Goal: Communication & Community: Answer question/provide support

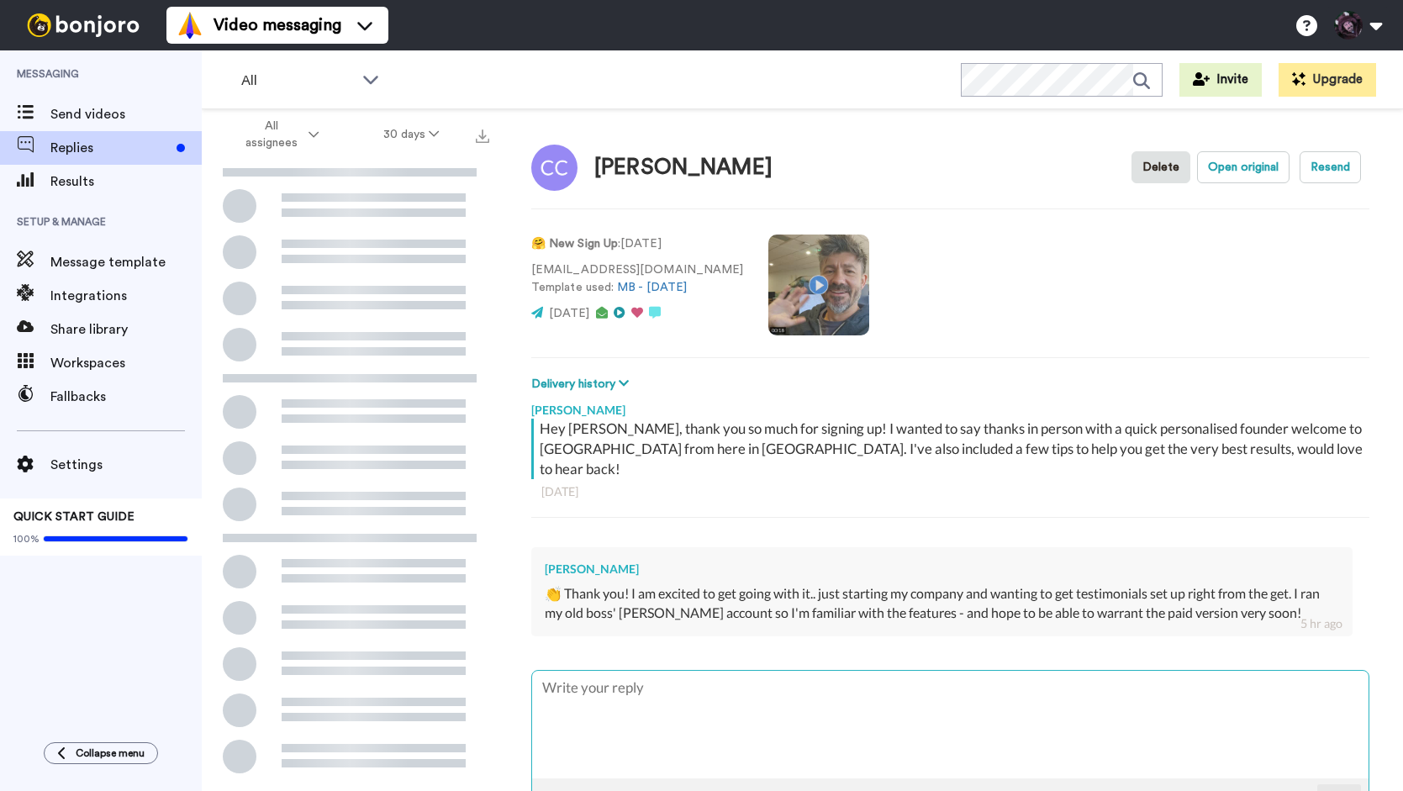
click at [649, 692] on textarea at bounding box center [950, 725] width 836 height 108
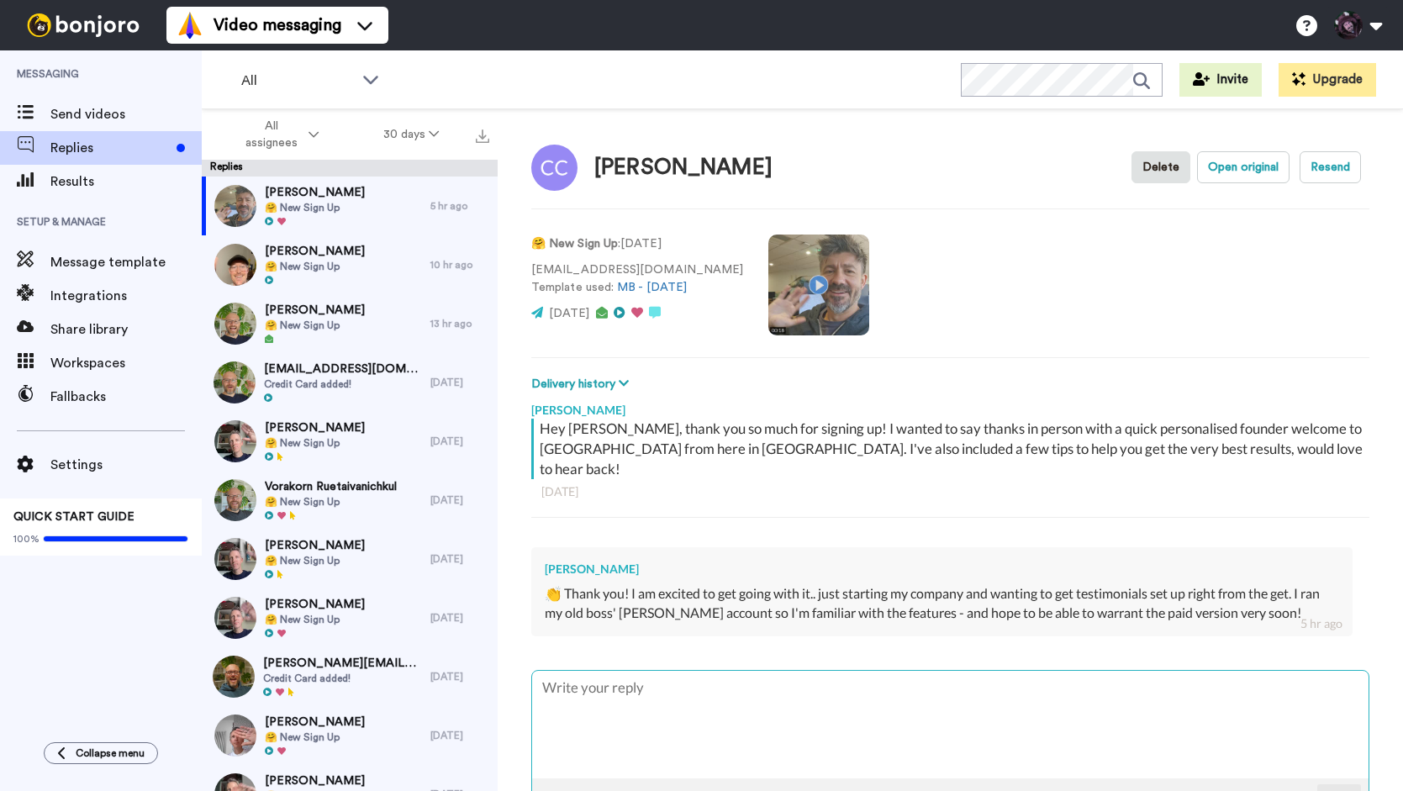
type textarea "O"
type textarea "x"
type textarea "Ok"
type textarea "x"
type textarea "Ok"
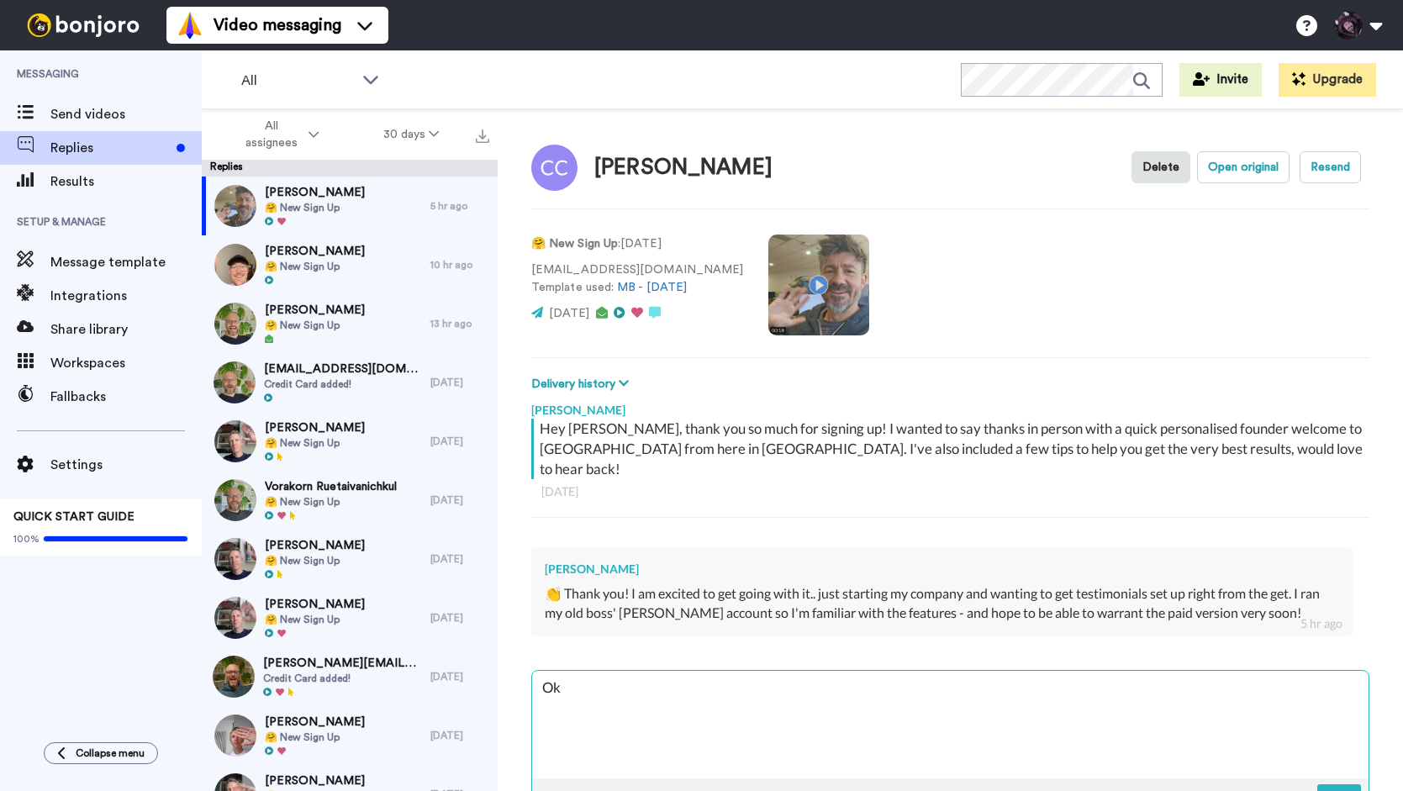
type textarea "x"
type textarea "Ok po"
type textarea "x"
type textarea "Ok [PERSON_NAME]"
type textarea "x"
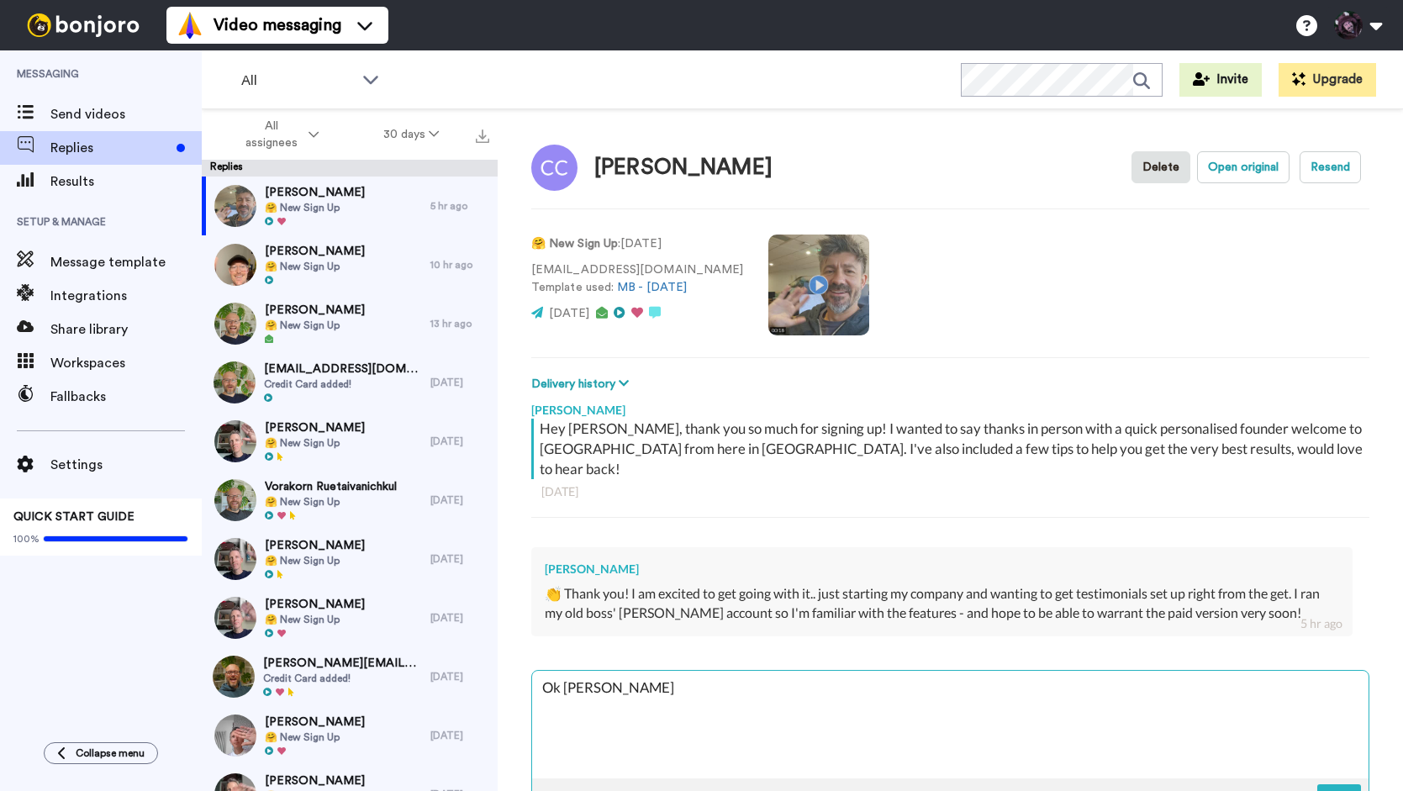
type textarea "Ok [PERSON_NAME]"
type textarea "x"
type textarea "Ok poerf"
type textarea "x"
type textarea "Ok poerfe"
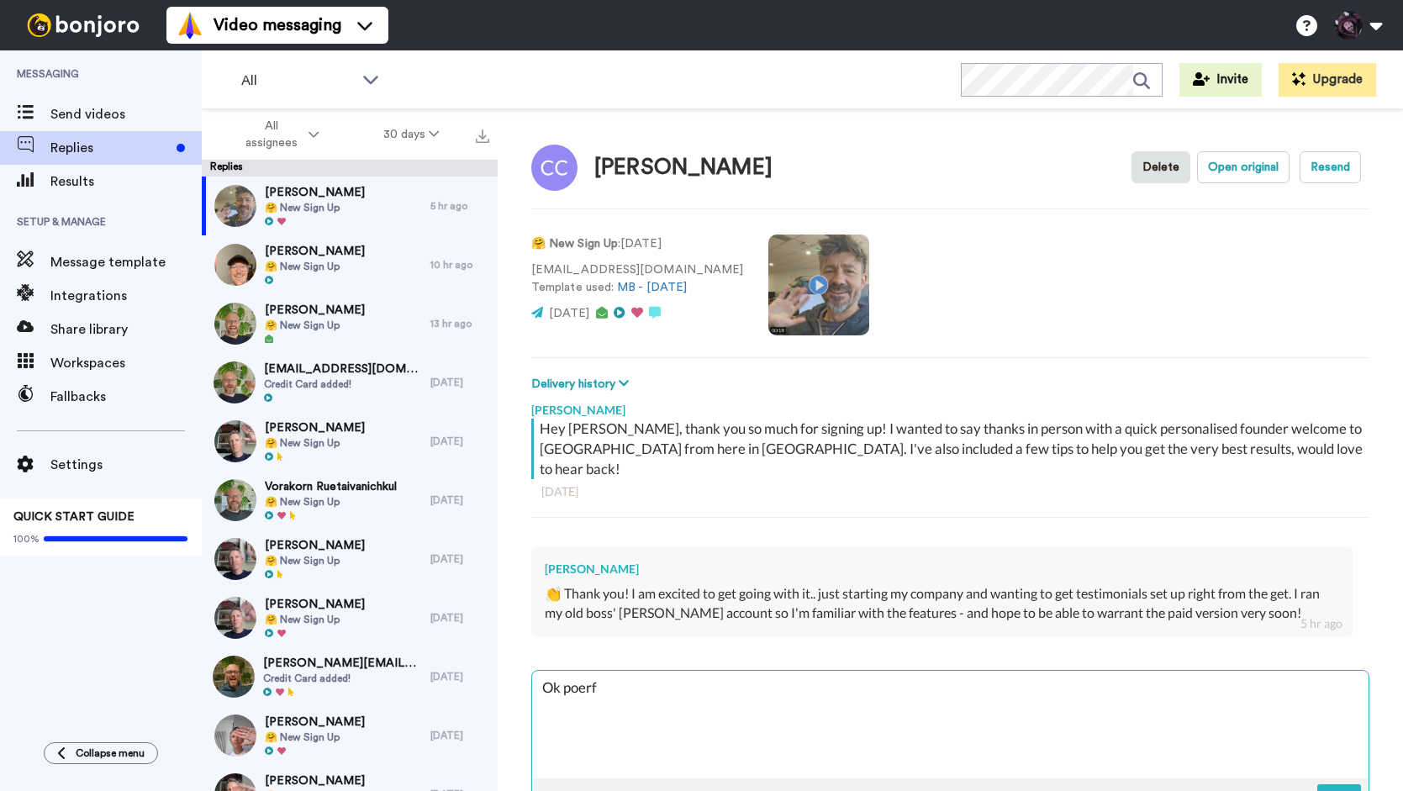
type textarea "x"
type textarea "Ok poerf"
type textarea "x"
type textarea "Ok [PERSON_NAME]"
type textarea "x"
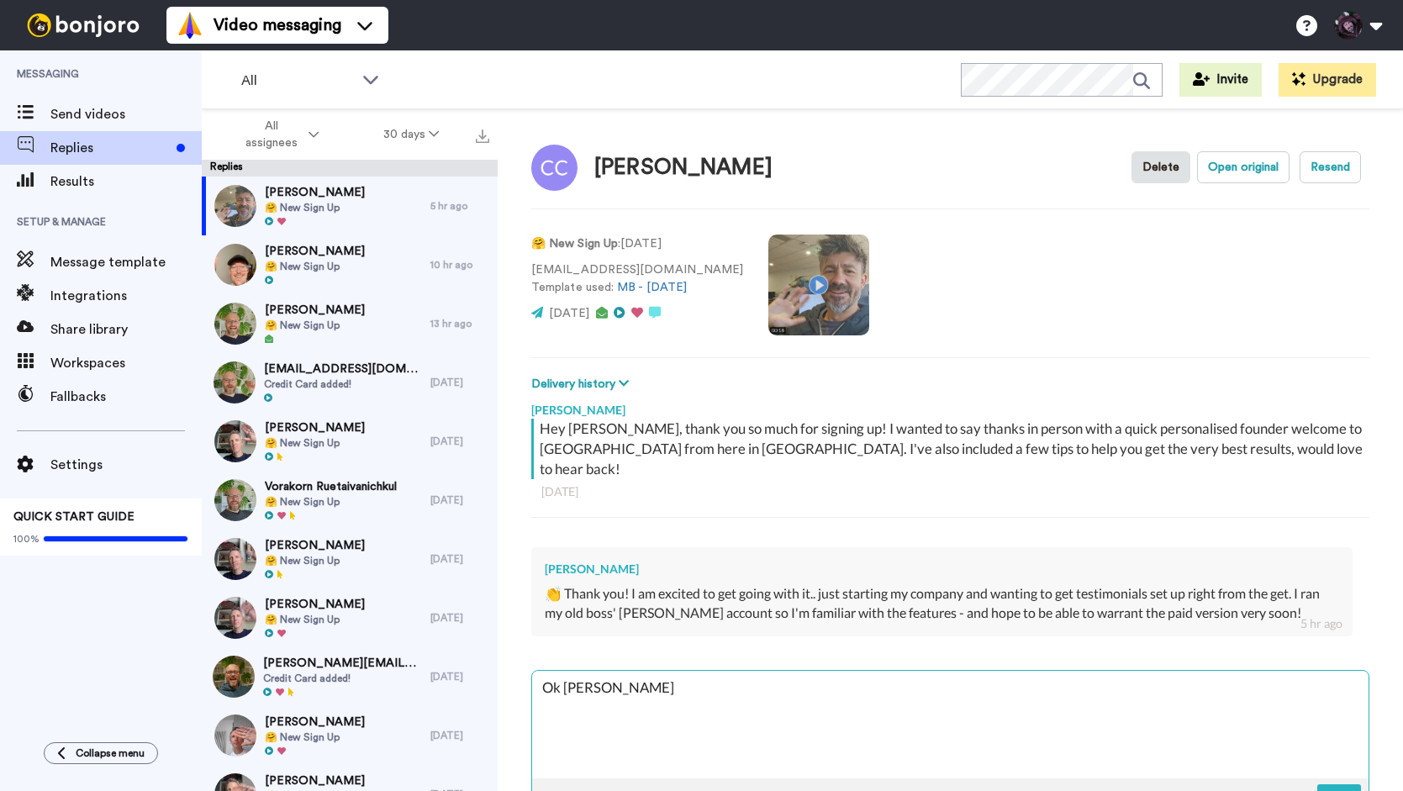
type textarea "Ok [PERSON_NAME]"
type textarea "x"
type textarea "Ok po"
type textarea "x"
type textarea "Ok p"
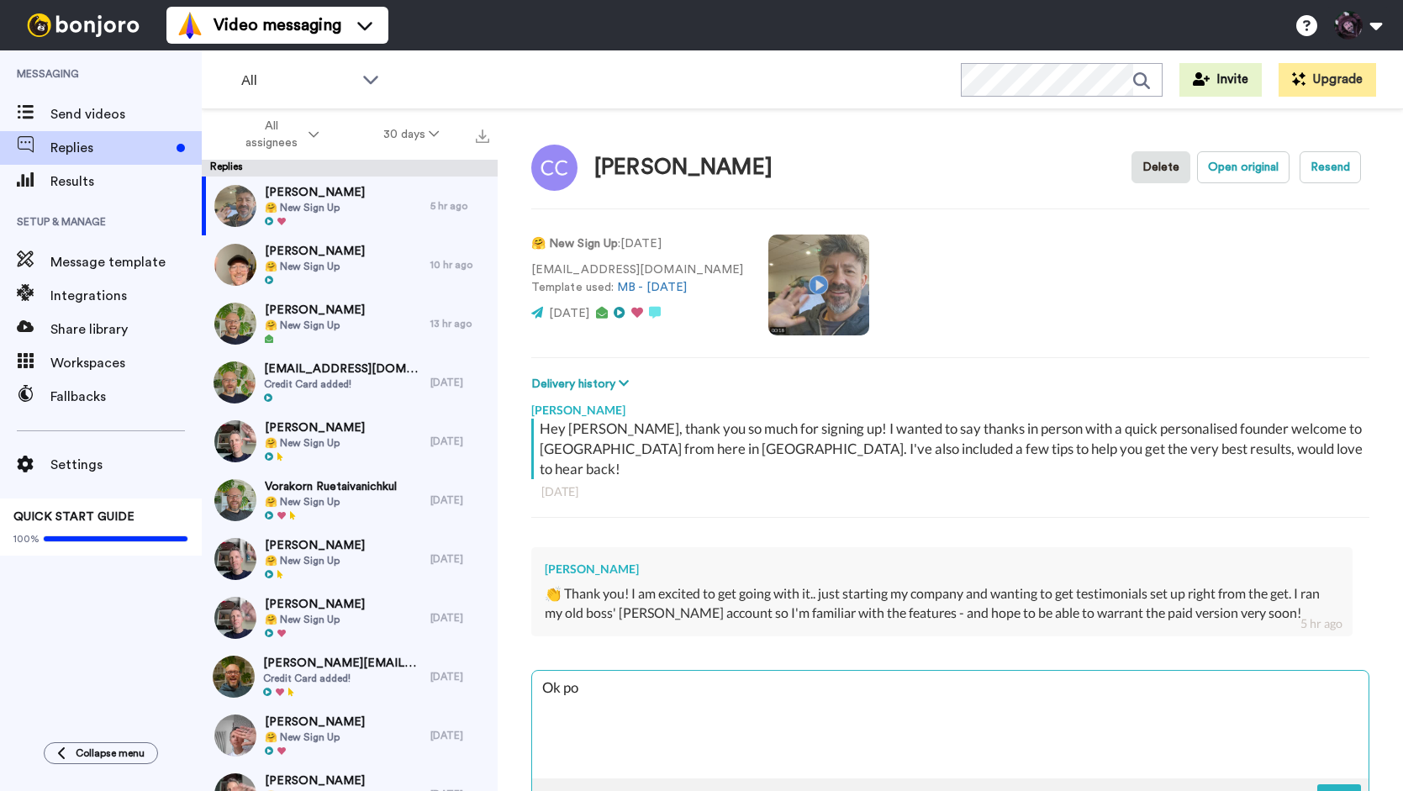
type textarea "x"
type textarea "Ok pe"
type textarea "x"
type textarea "Ok per"
type textarea "x"
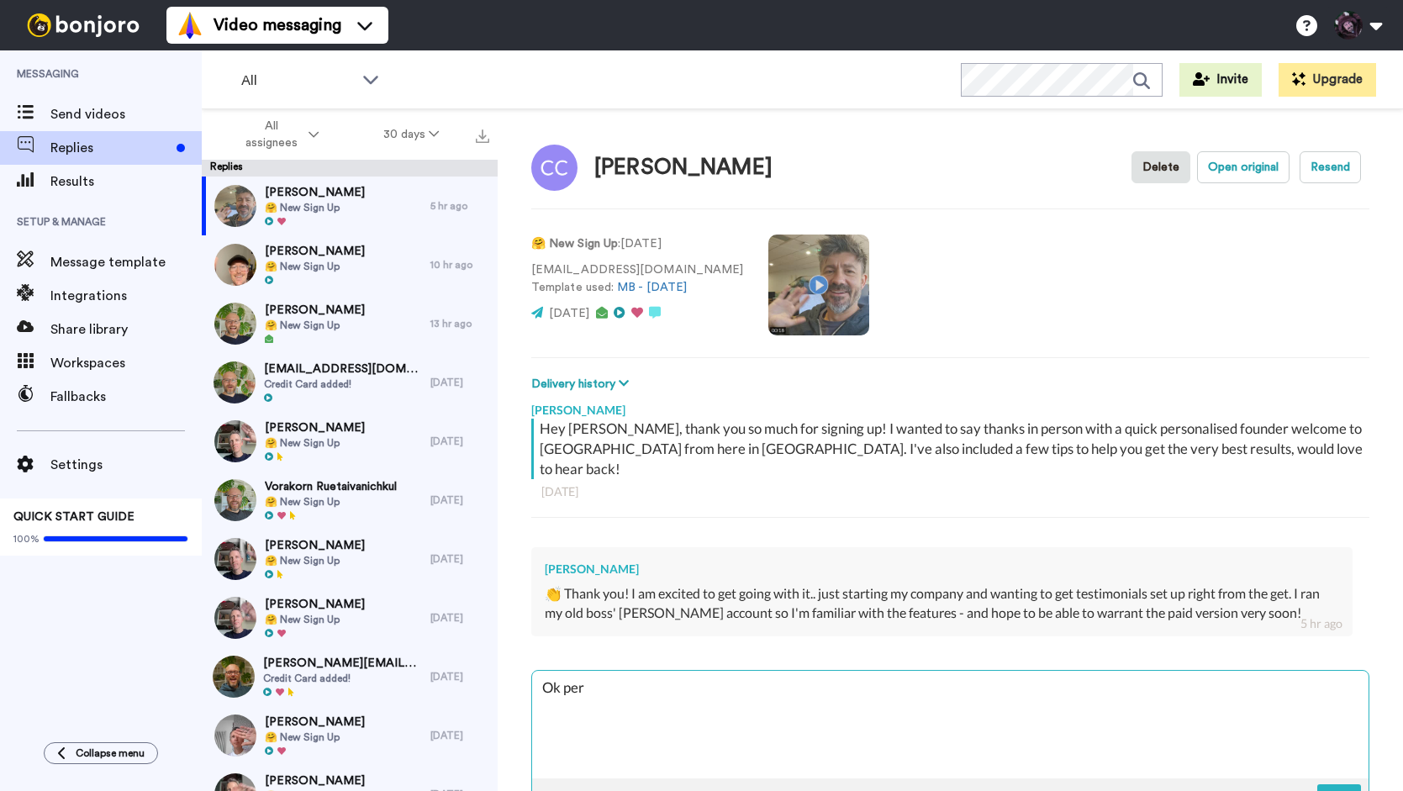
type textarea "Ok perf"
type textarea "x"
type textarea "Ok perfe"
type textarea "x"
type textarea "Ok perfec"
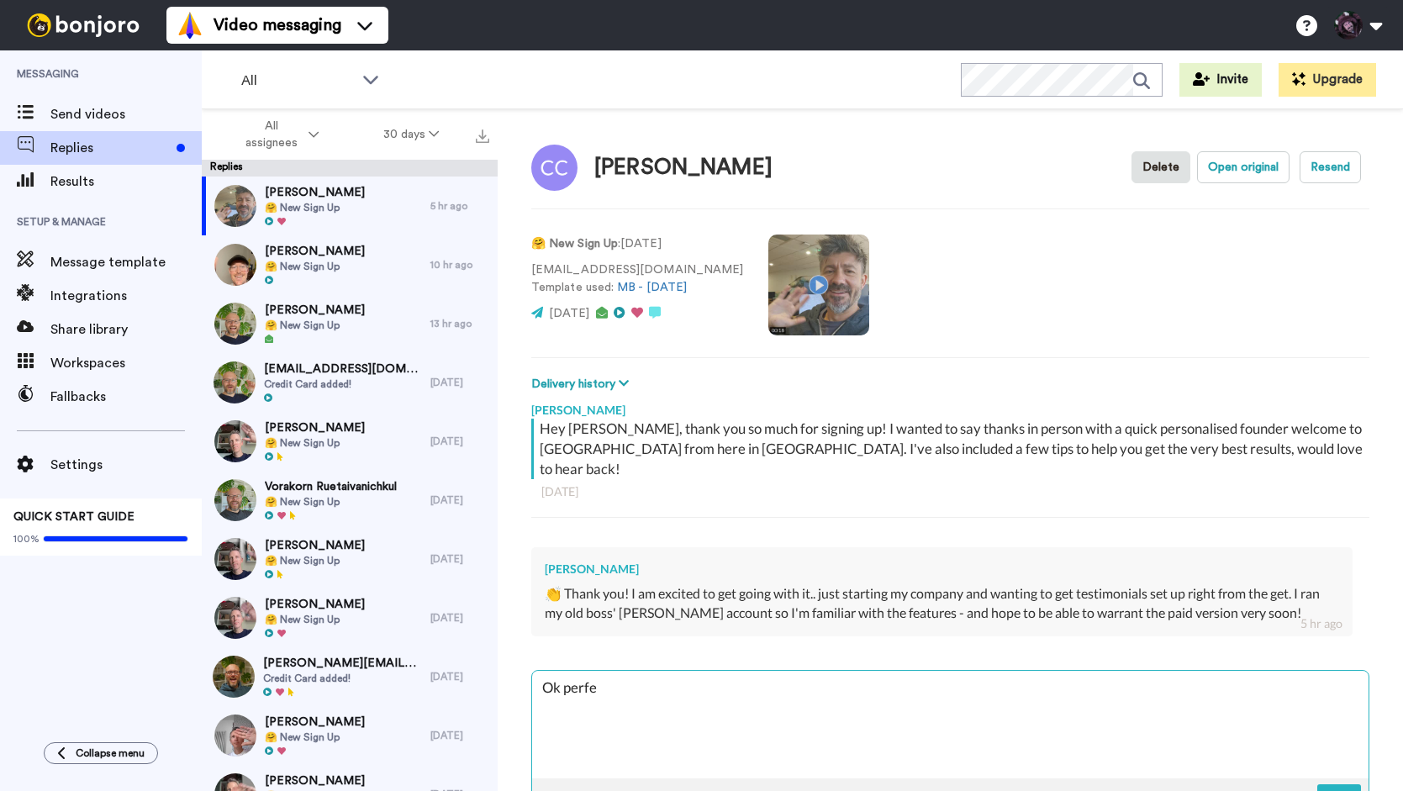
type textarea "x"
type textarea "Ok perfect"
type textarea "x"
type textarea "Ok perfect,"
type textarea "x"
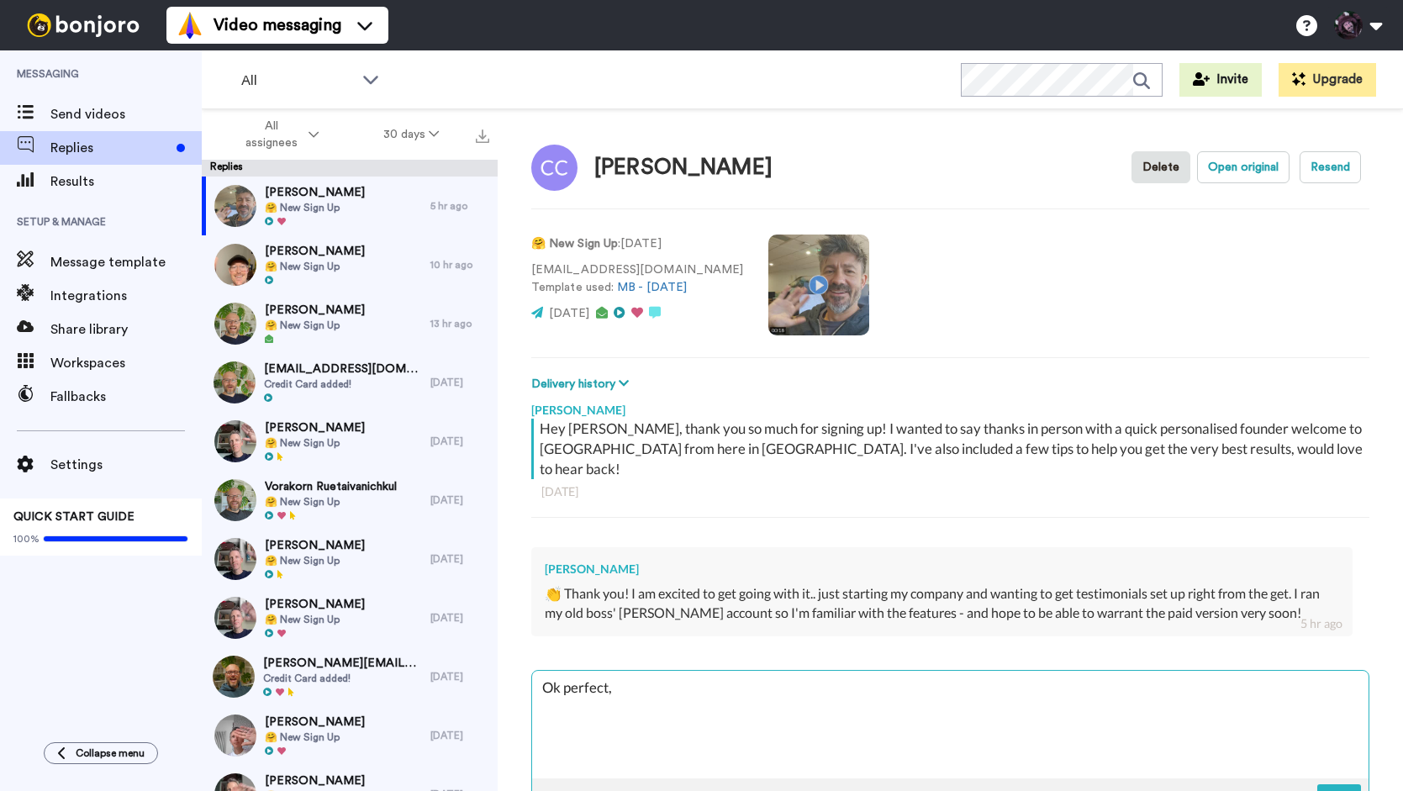
type textarea "Ok perfect,"
type textarea "x"
type textarea "Ok perfect, c"
type textarea "x"
type textarea "Ok perfect, ch"
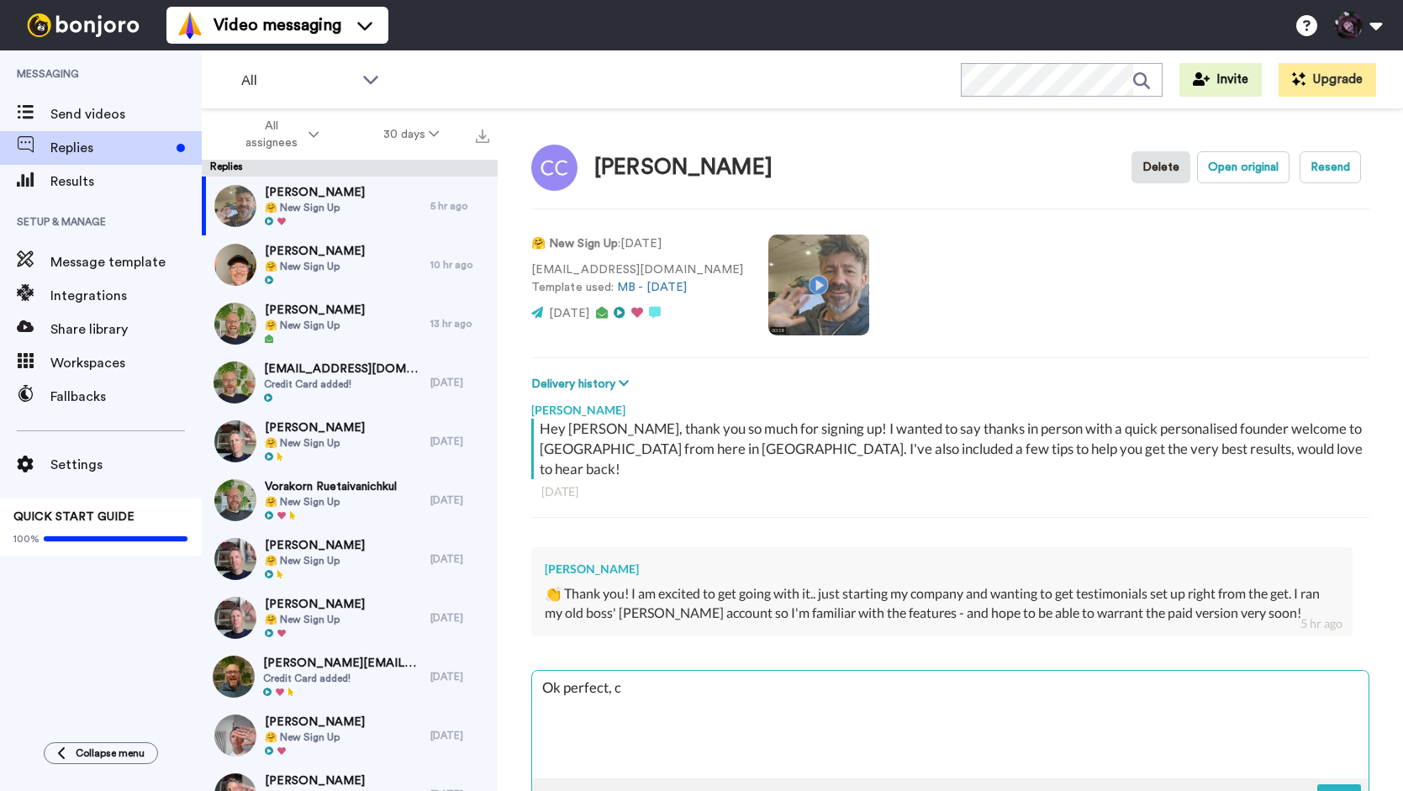
type textarea "x"
type textarea "Ok perfect, che"
type textarea "x"
type textarea "Ok perfect, chee"
type textarea "x"
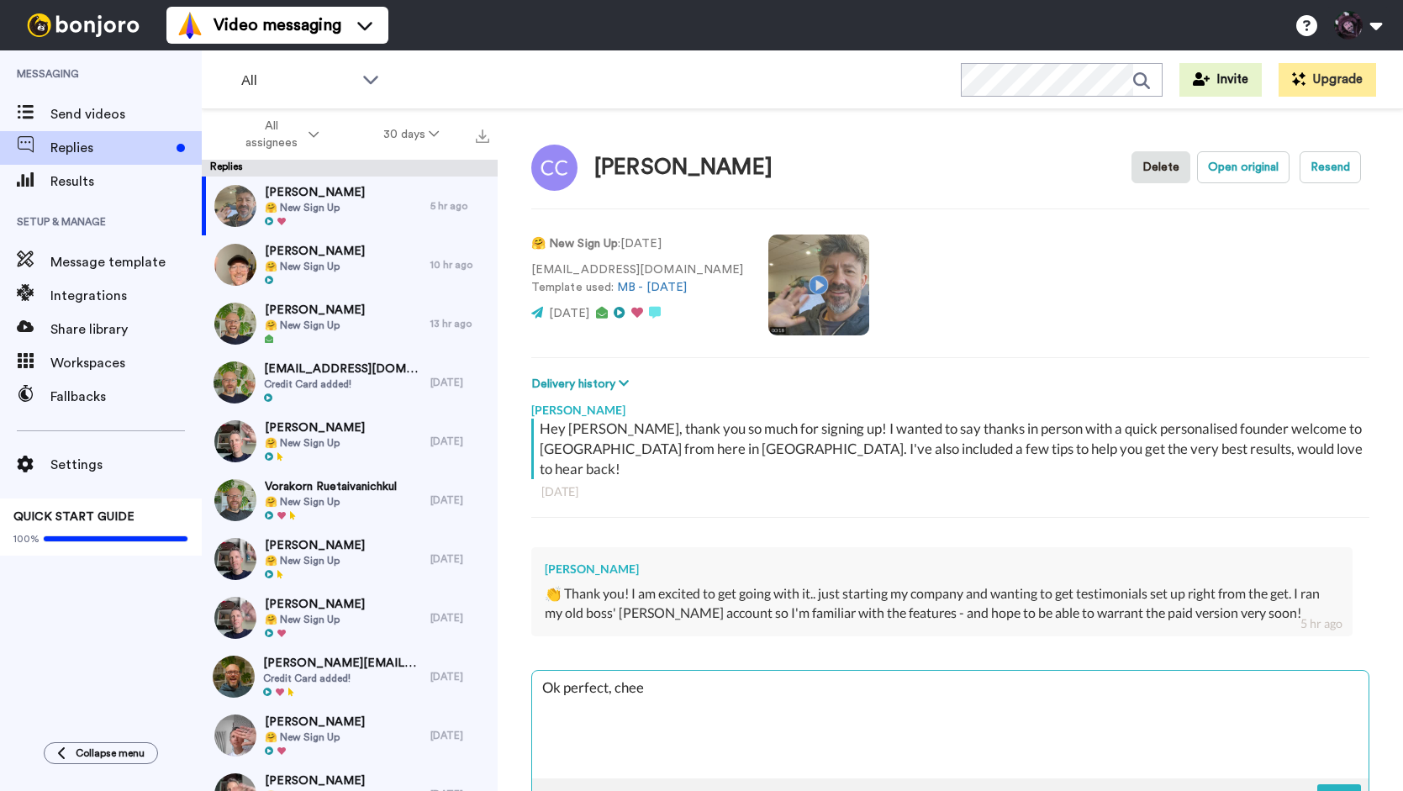
type textarea "Ok perfect, cheer"
type textarea "x"
type textarea "Ok perfect, cheers"
type textarea "x"
type textarea "Ok perfect, cheers"
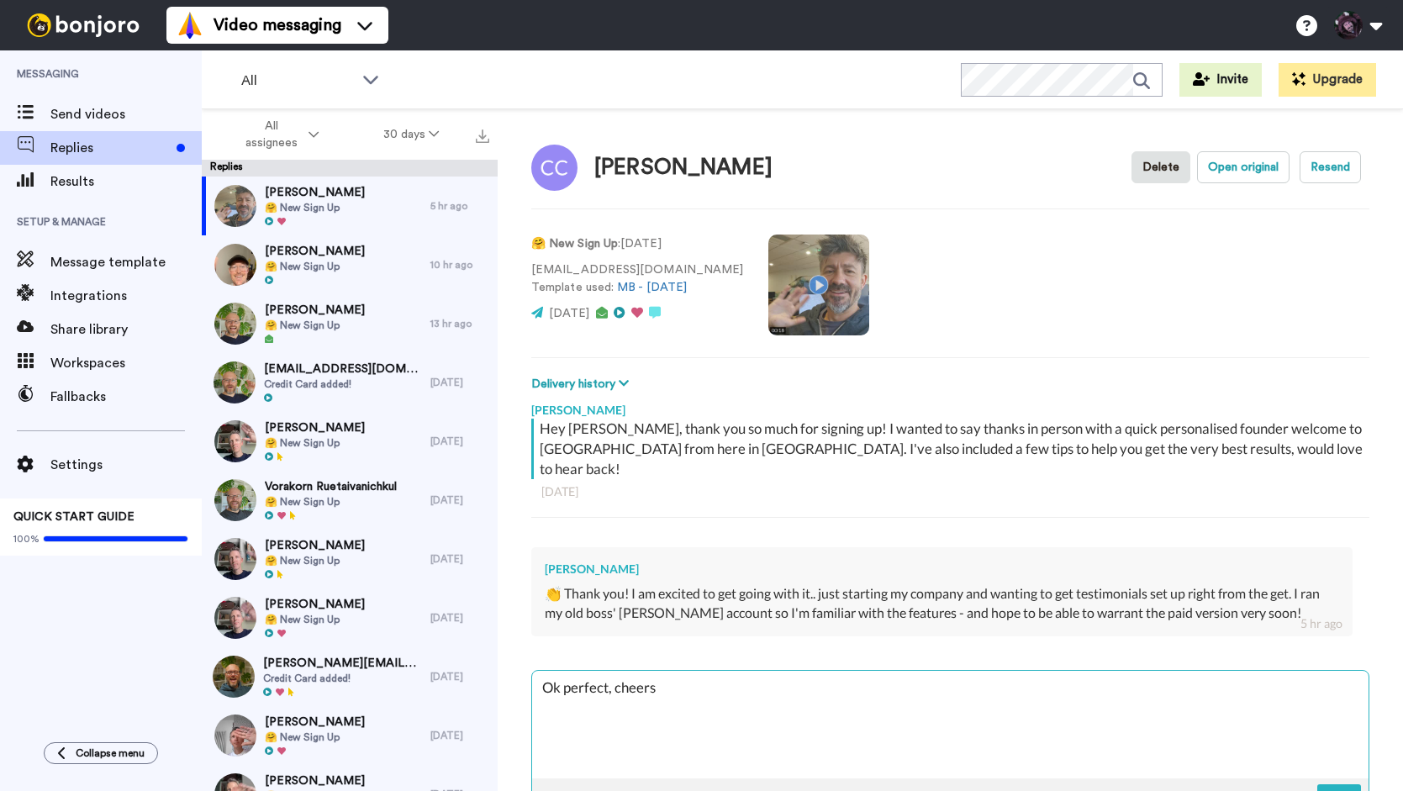
type textarea "x"
type textarea "Ok perfect, cheers C"
type textarea "x"
type textarea "Ok perfect, cheers Cr"
type textarea "x"
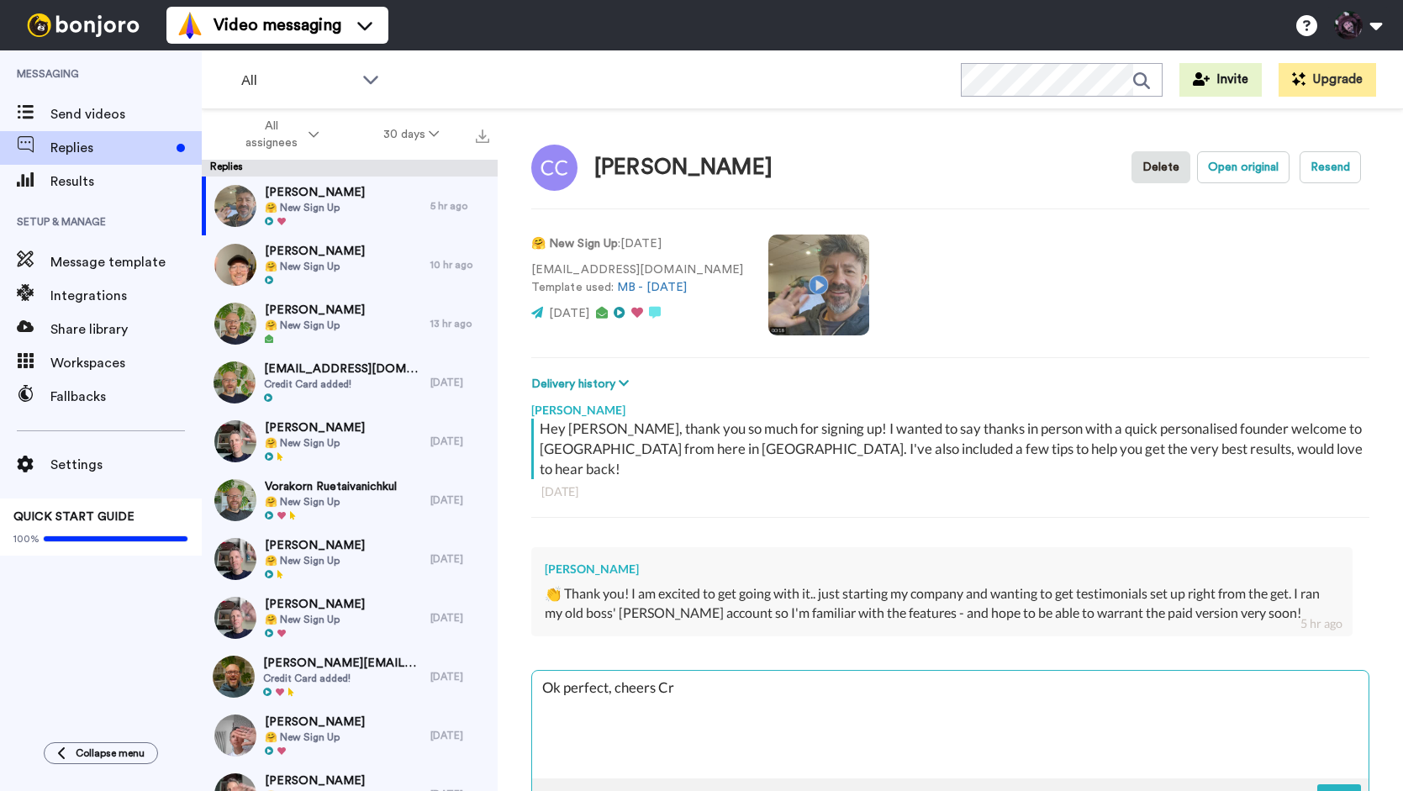
type textarea "Ok perfect, cheers Cry"
type textarea "x"
type textarea "Ok perfect, cheers Crys"
type textarea "x"
type textarea "Ok perfect, cheers Cryst"
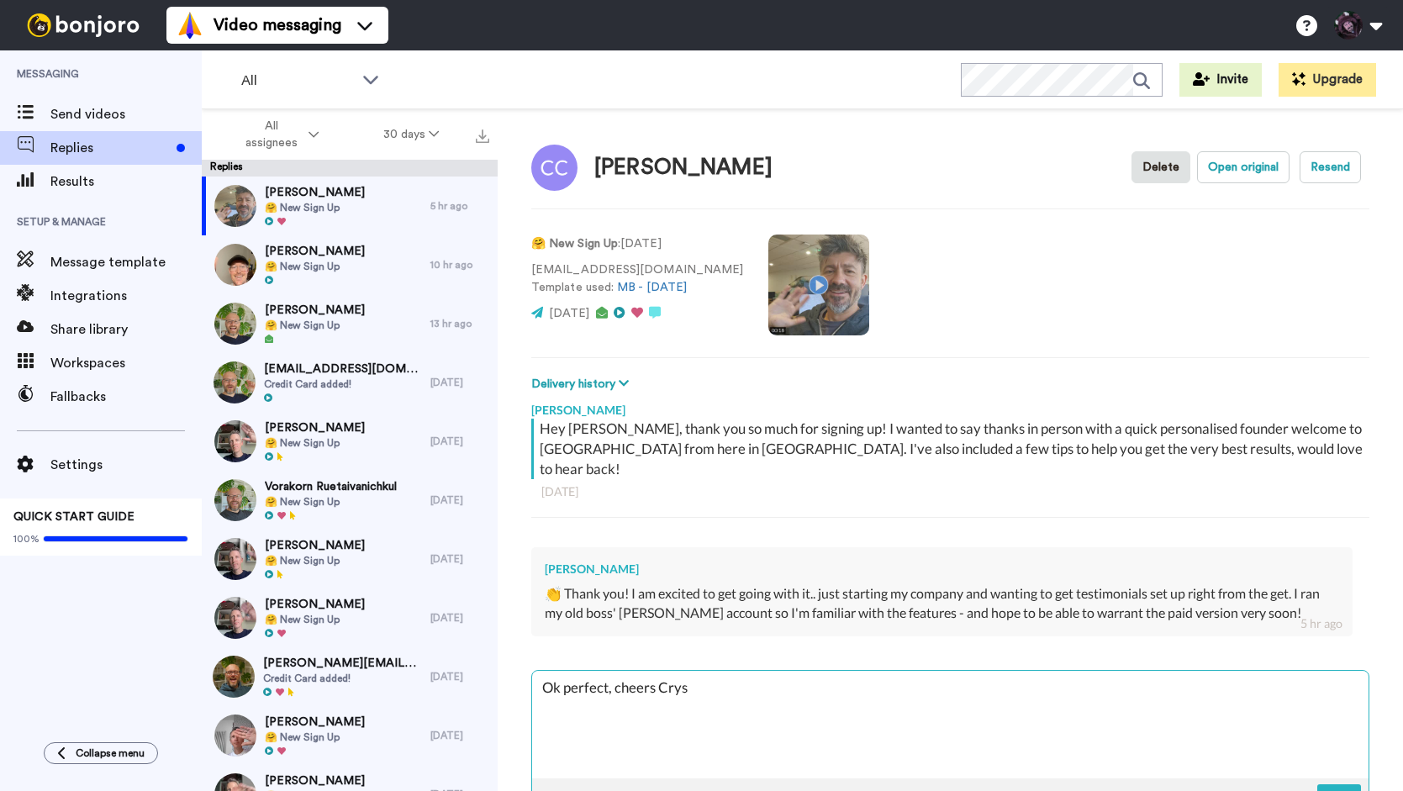
type textarea "x"
type textarea "Ok perfect, cheers Crysta"
type textarea "x"
type textarea "Ok perfect, cheers Crystal"
type textarea "x"
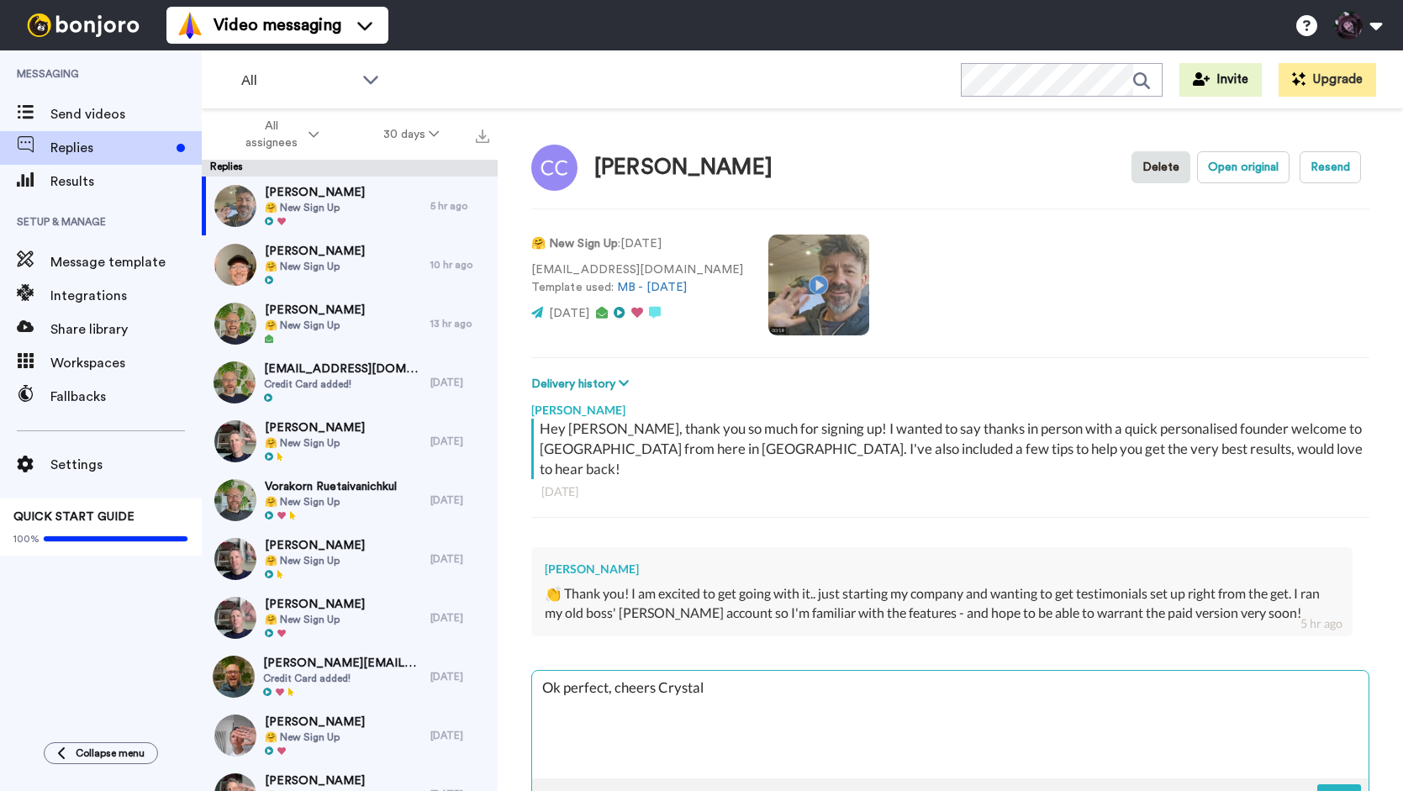
type textarea "Ok perfect, cheers Crystal,"
type textarea "x"
type textarea "Ok perfect, cheers Crystal,"
type textarea "x"
type textarea "Ok perfect, cheers Crystal, a"
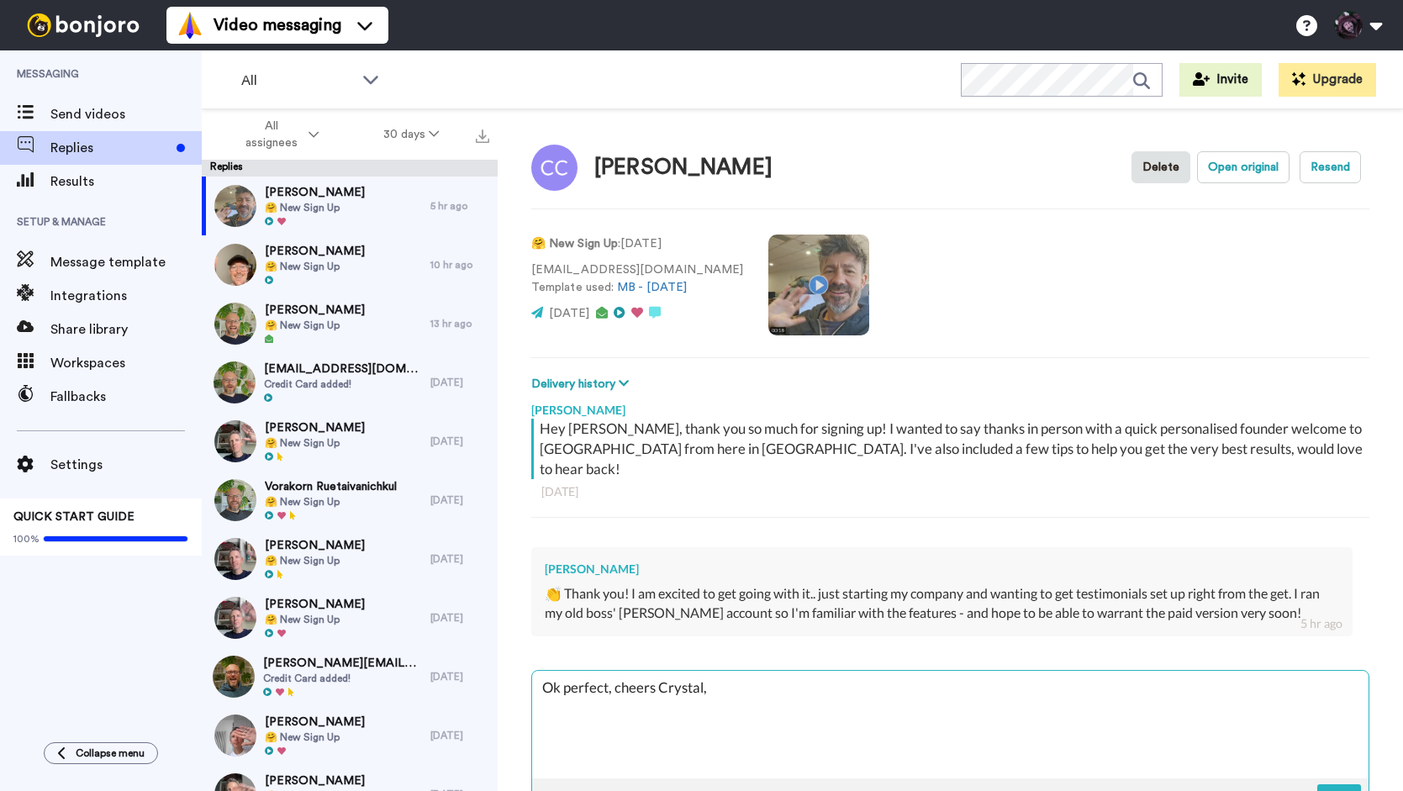
type textarea "x"
type textarea "Ok perfect, cheers Crystal, an"
type textarea "x"
type textarea "Ok perfect, cheers Crystal, and"
type textarea "x"
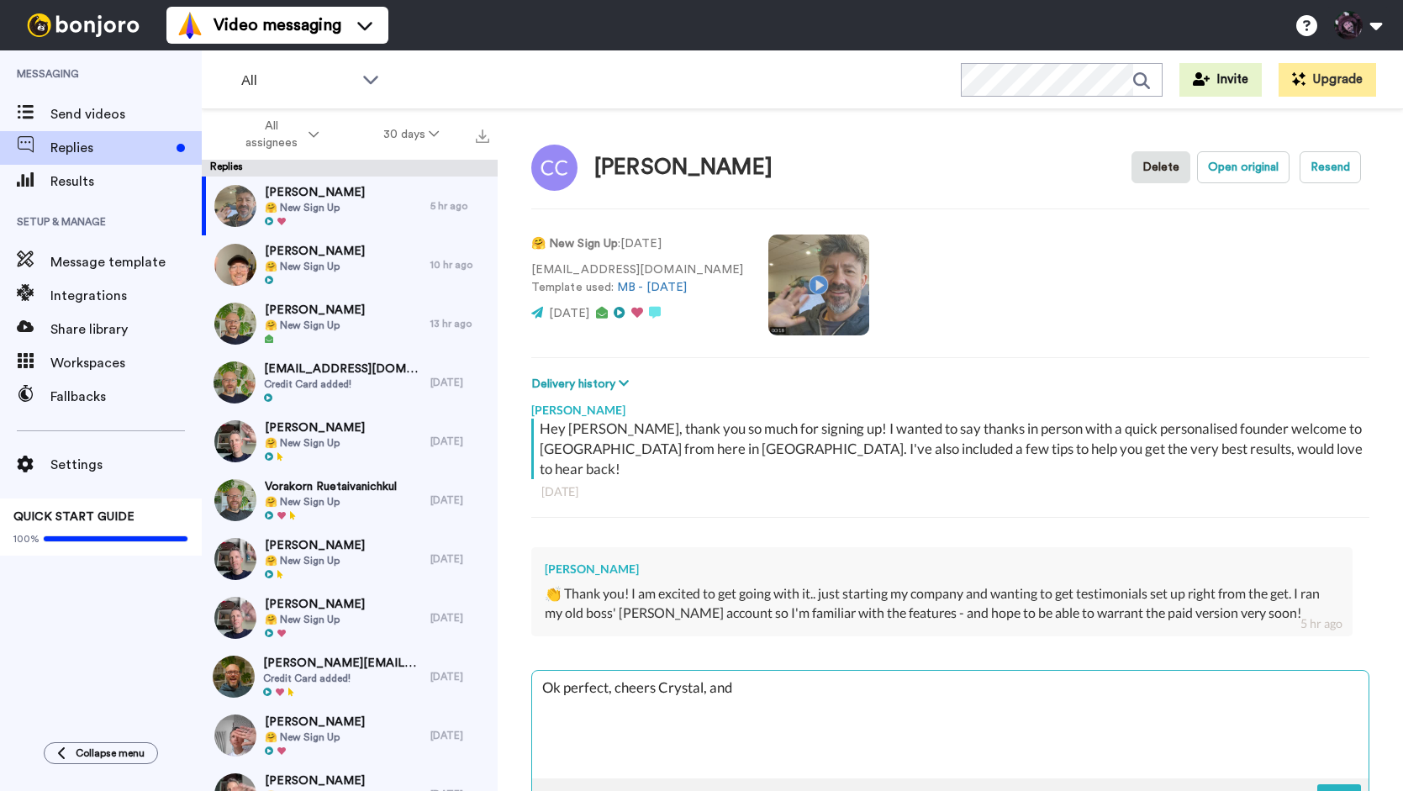
type textarea "Ok perfect, cheers Crystal, and"
type textarea "x"
type textarea "Ok perfect, cheers Crystal, and i"
type textarea "x"
type textarea "Ok perfect, cheers Crystal, and if"
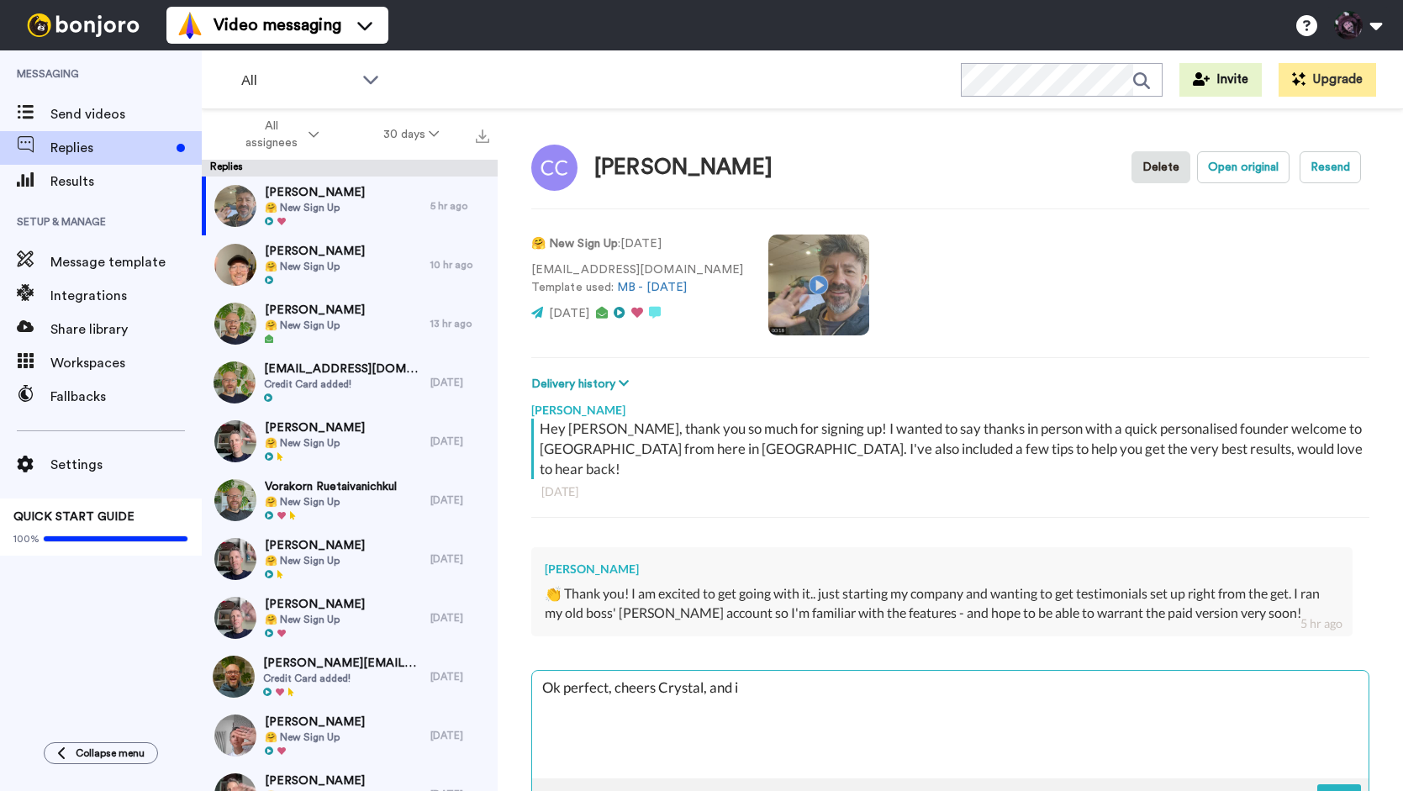
type textarea "x"
type textarea "Ok perfect, cheers Crystal, and if"
type textarea "x"
type textarea "Ok perfect, cheers Crystal, and if y"
type textarea "x"
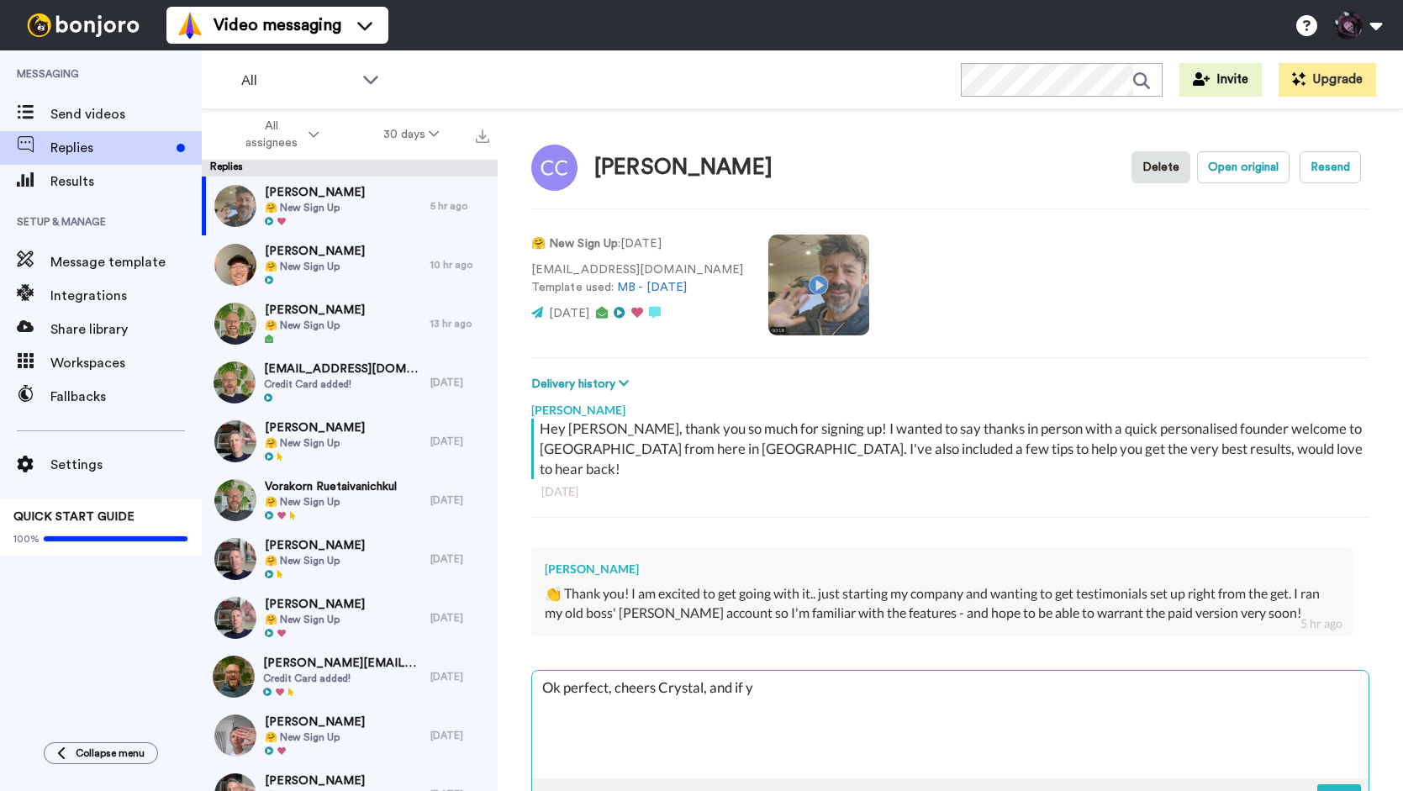
type textarea "Ok perfect, cheers Crystal, and if yo"
type textarea "x"
type textarea "Ok perfect, cheers Crystal, and if you"
type textarea "x"
type textarea "Ok perfect, cheers Crystal, and if you"
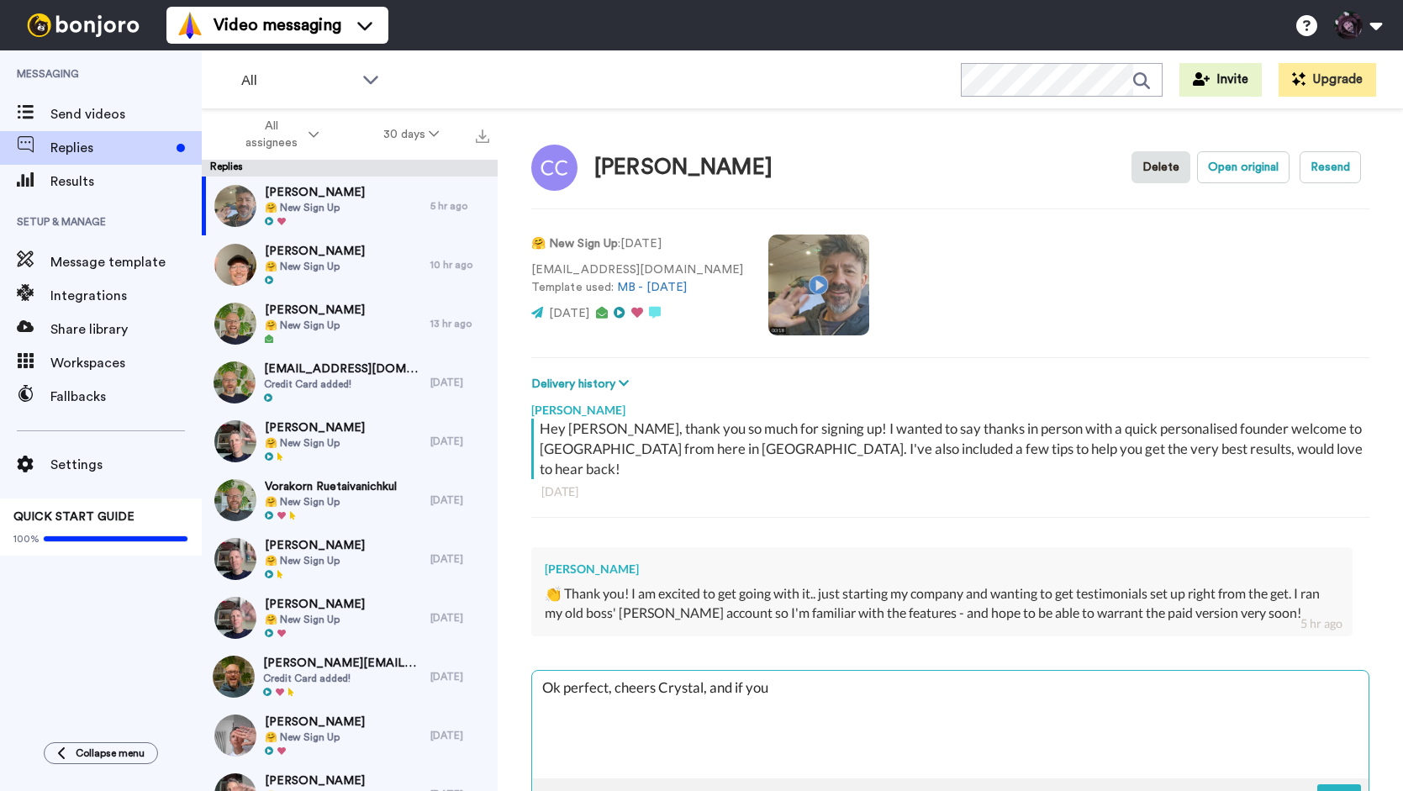
type textarea "x"
type textarea "Ok perfect, cheers Crystal, and if you d"
type textarea "x"
type textarea "Ok perfect, cheers Crystal, and if you do"
type textarea "x"
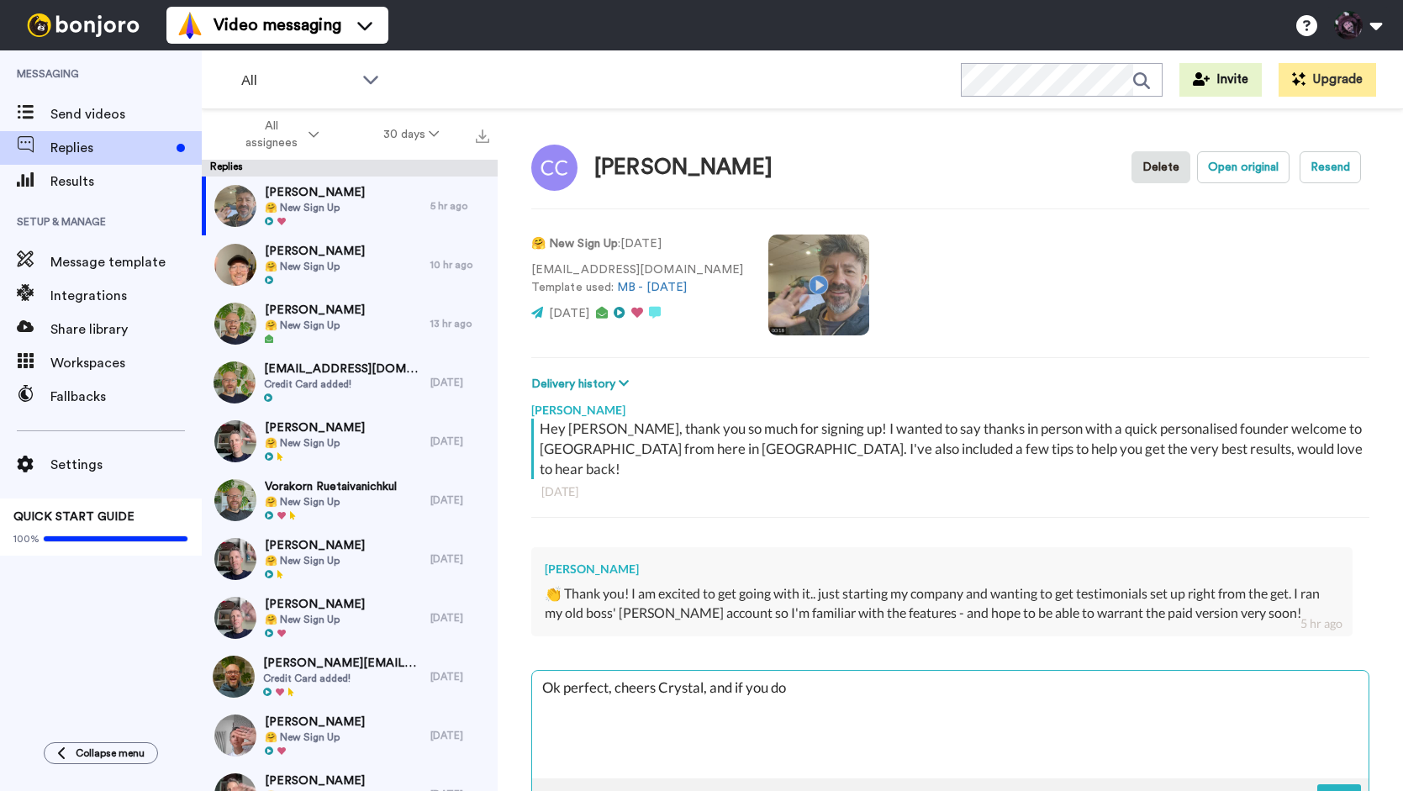
type textarea "Ok perfect, cheers Crystal, and if you do"
type textarea "x"
type textarea "Ok perfect, cheers Crystal, and if you do n"
type textarea "x"
type textarea "Ok perfect, cheers Crystal, and if you do ne"
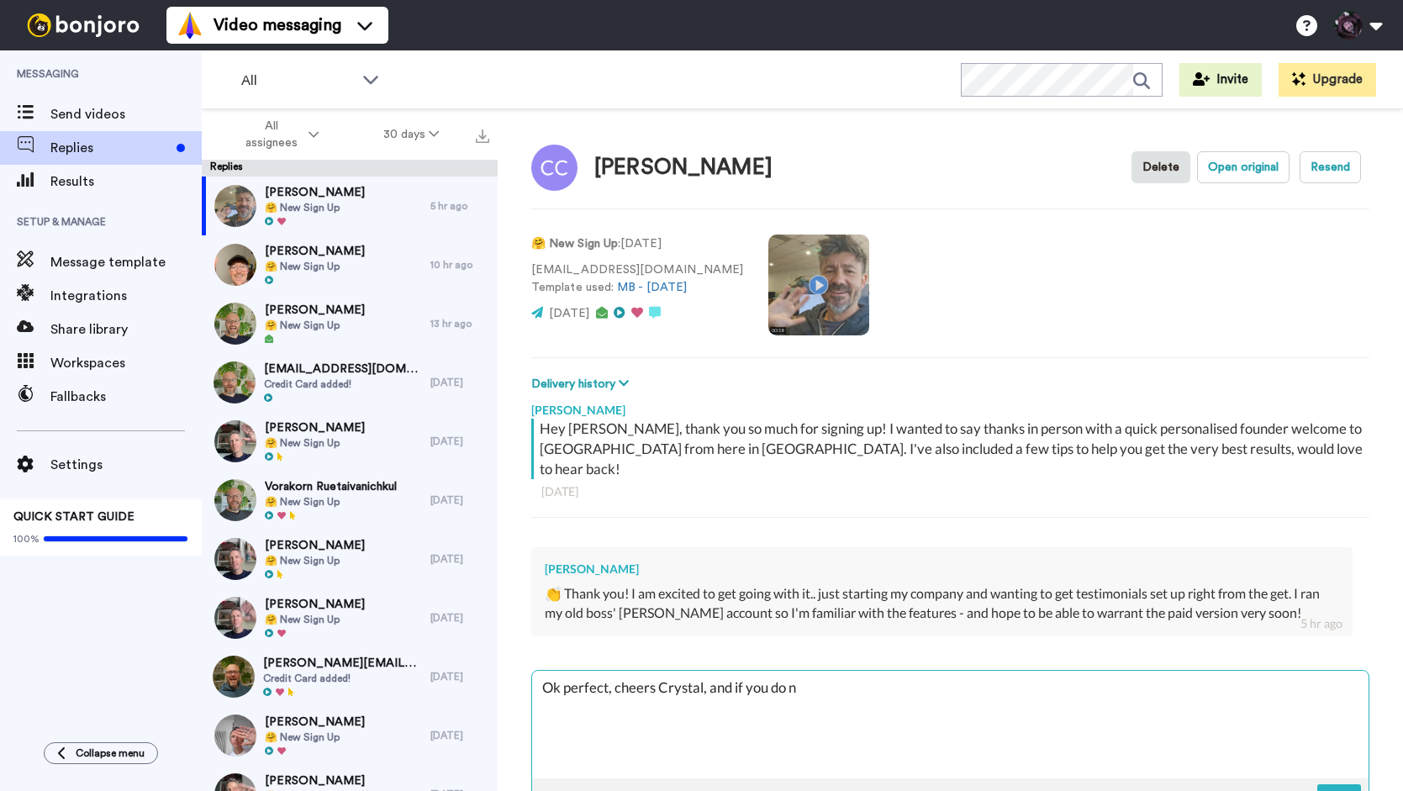
type textarea "x"
type textarea "Ok perfect, cheers Crystal, and if you do nee"
type textarea "x"
type textarea "Ok perfect, cheers Crystal, and if you do need"
type textarea "x"
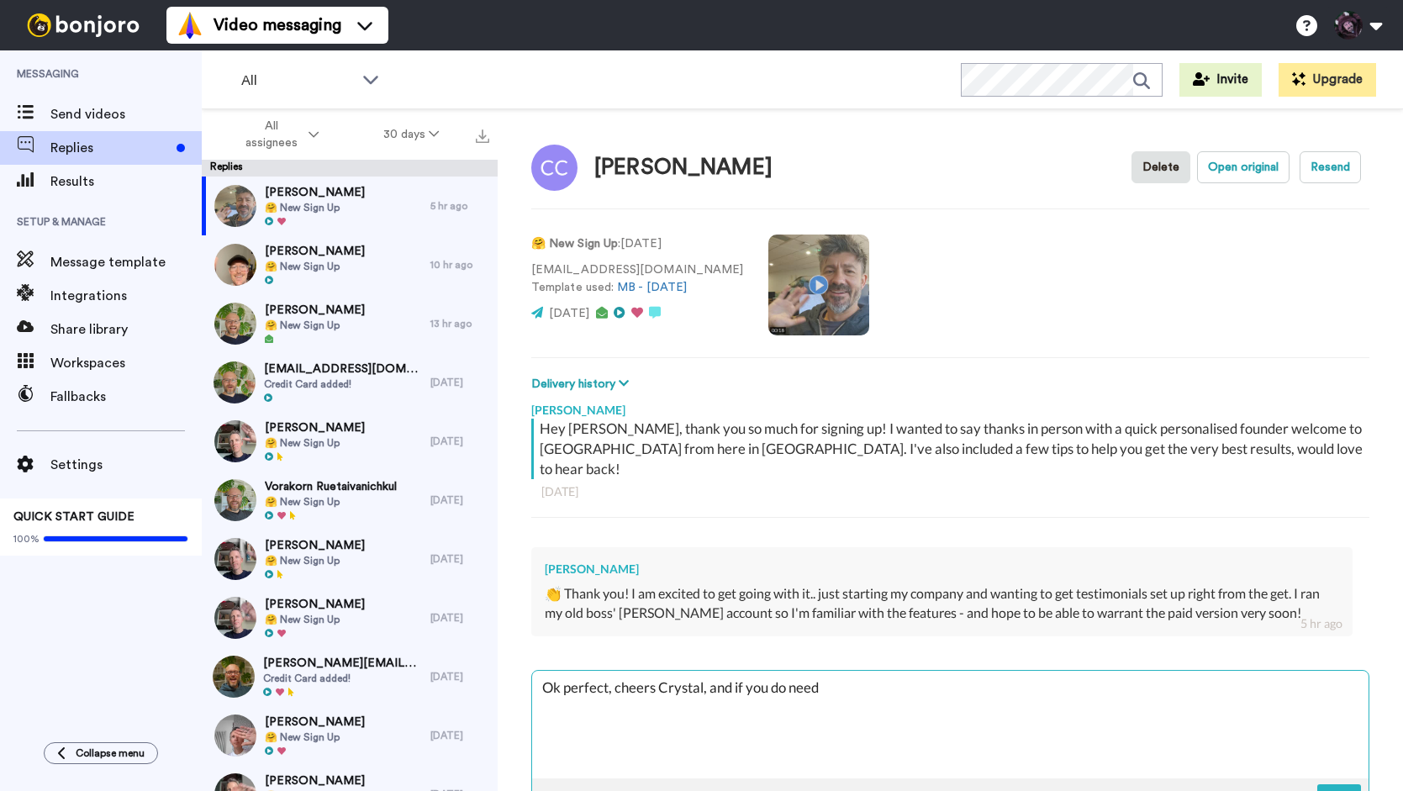
type textarea "Ok perfect, cheers Crystal, and if you do need"
type textarea "x"
type textarea "Ok perfect, cheers Crystal, and if you do need a"
type textarea "x"
type textarea "Ok perfect, cheers Crystal, and if you do need an"
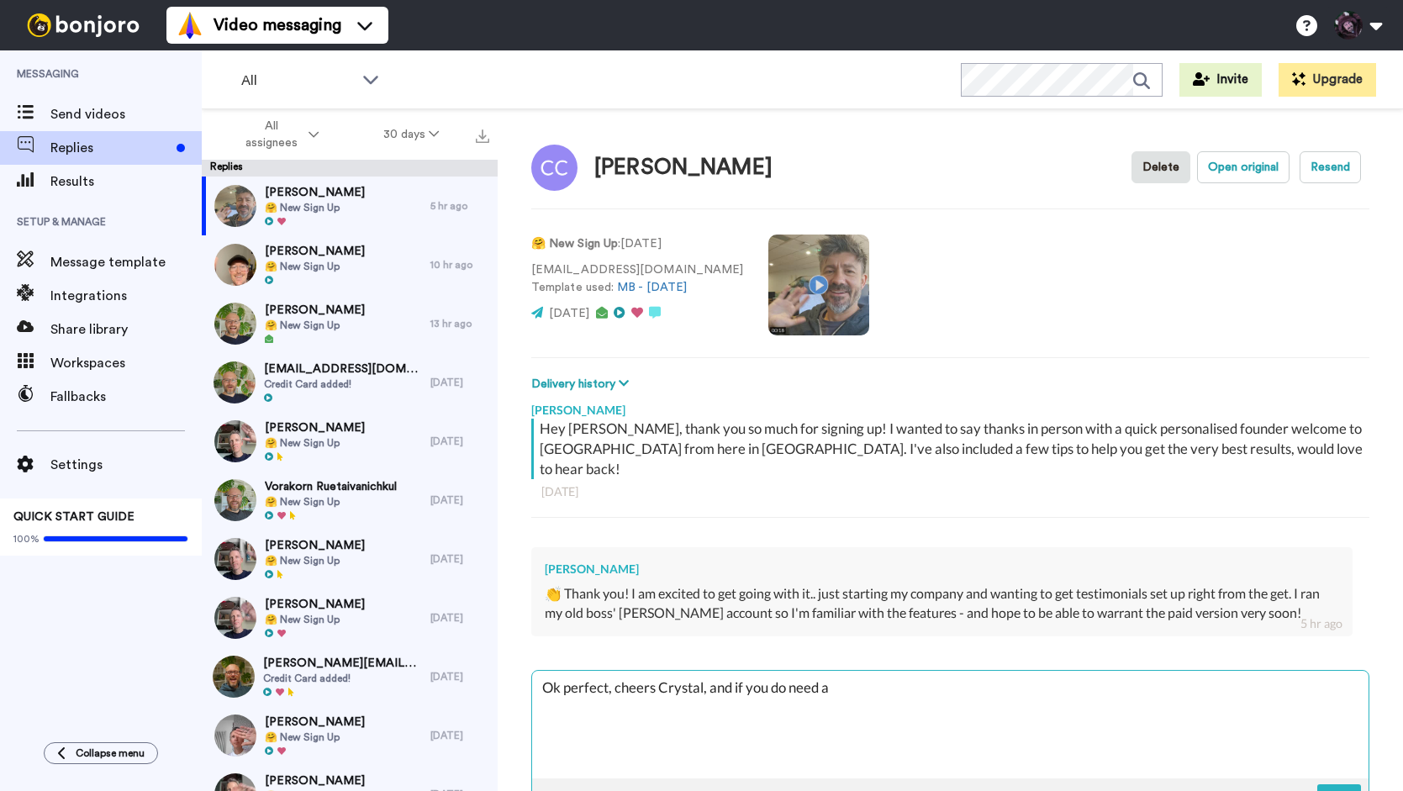
type textarea "x"
type textarea "Ok perfect, cheers Crystal, and if you do need any"
type textarea "x"
type textarea "Ok perfect, cheers Crystal, and if you do need anyt"
type textarea "x"
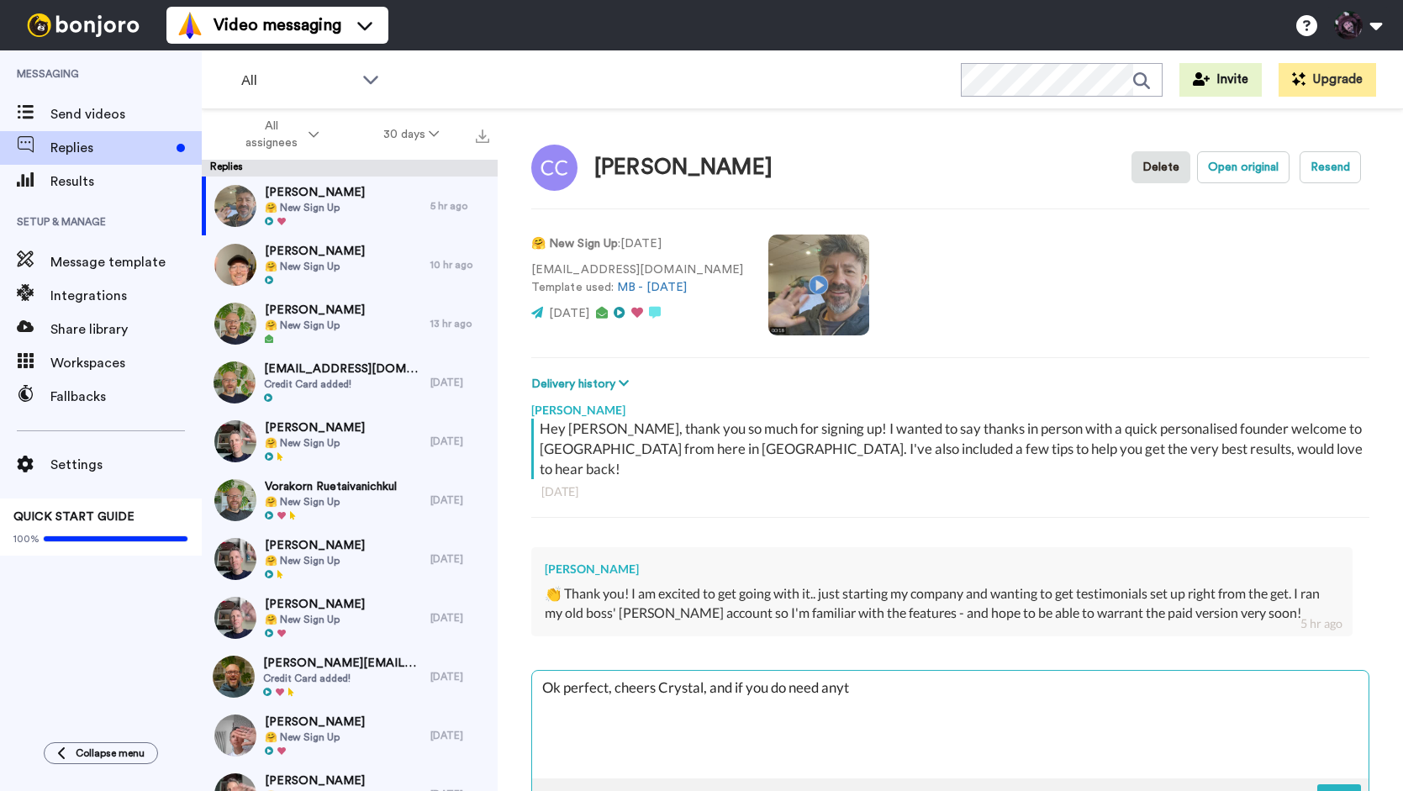
type textarea "Ok perfect, cheers Crystal, and if you do need anyth"
type textarea "x"
type textarea "Ok perfect, cheers Crystal, and if you do need anythi"
type textarea "x"
type textarea "Ok perfect, cheers Crystal, and if you do need anythin"
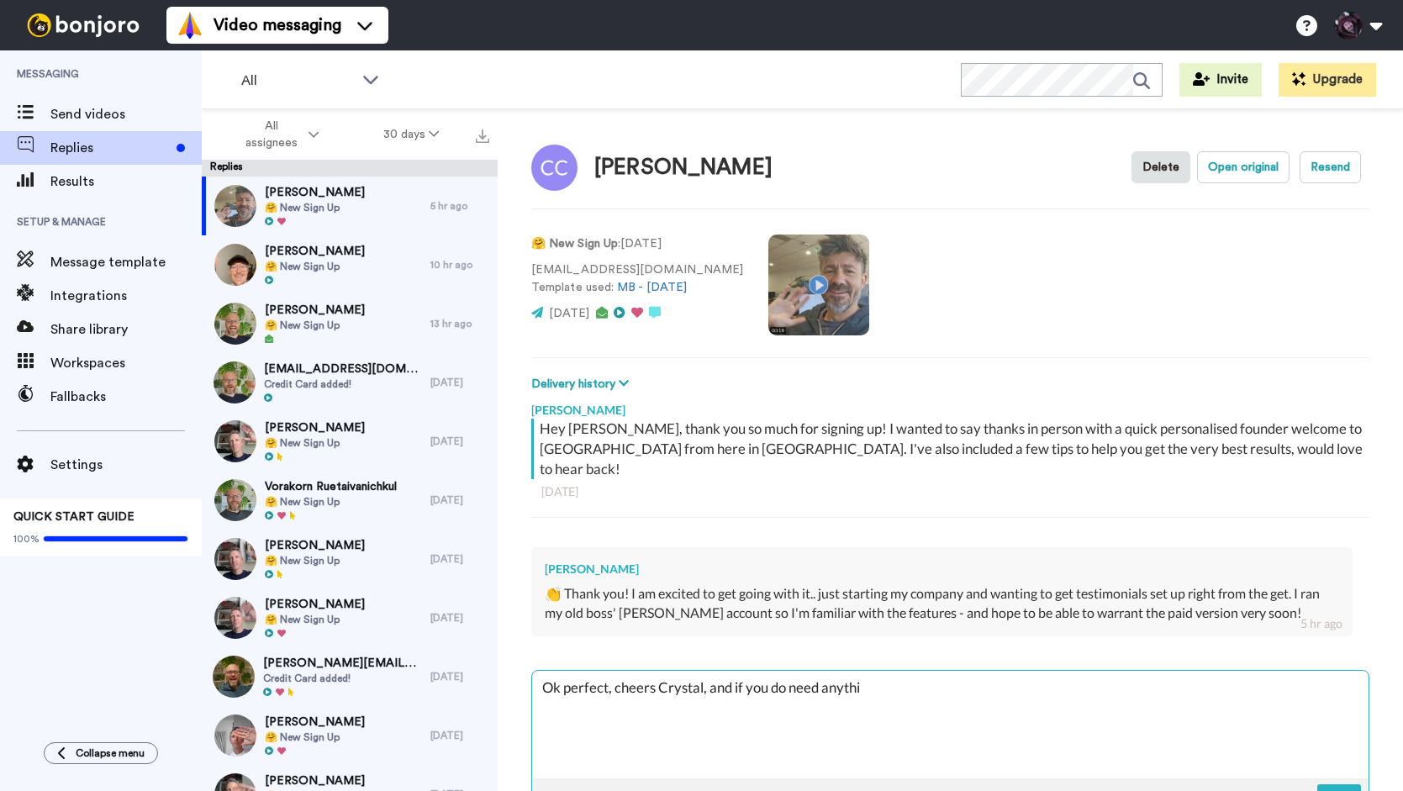
type textarea "x"
type textarea "Ok perfect, cheers Crystal, and if you do need anything"
type textarea "x"
type textarea "Ok perfect, cheers Crystal, and if you do need anything"
type textarea "x"
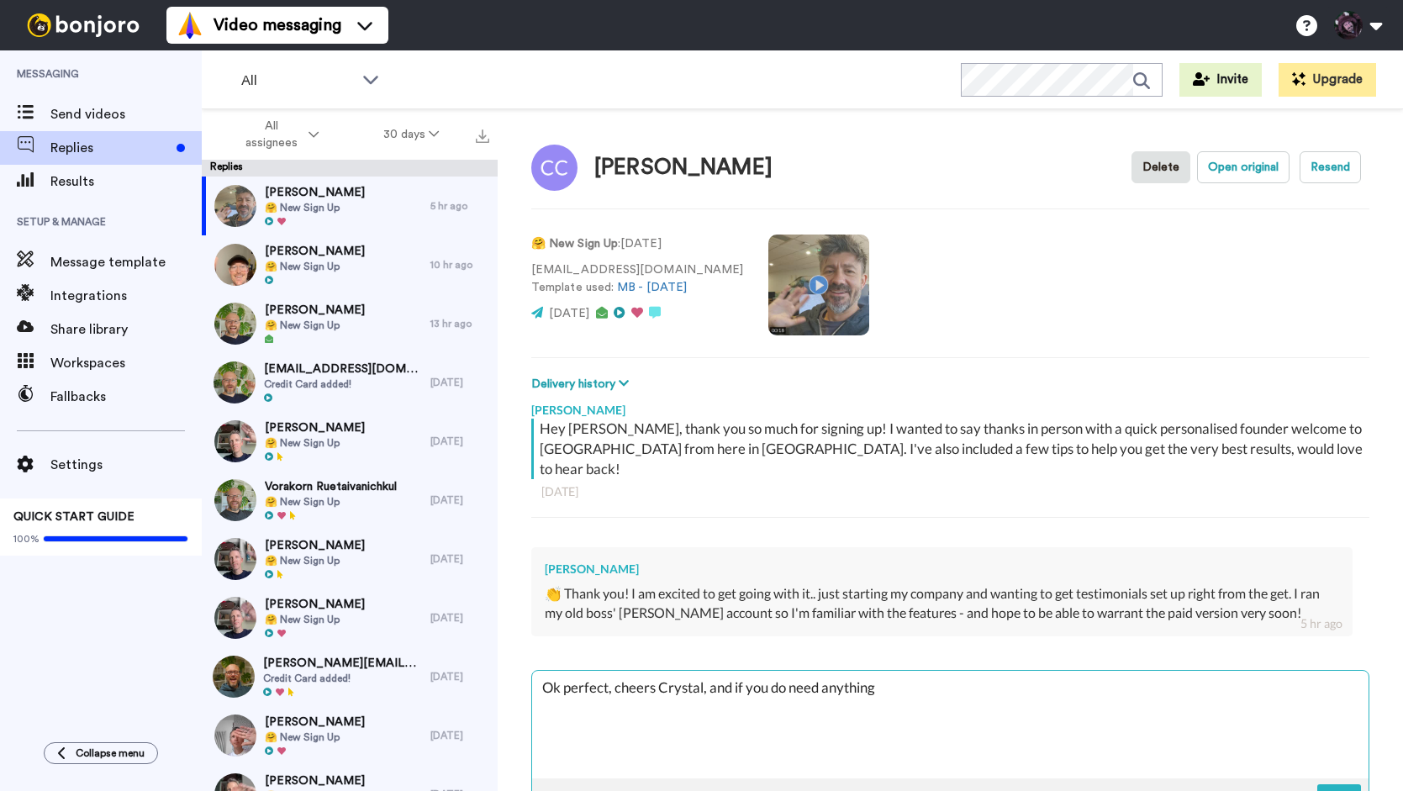
type textarea "Ok perfect, cheers Crystal, and if you do need anything j"
type textarea "x"
type textarea "Ok perfect, cheers Crystal, and if you do need anything js"
type textarea "x"
type textarea "Ok perfect, cheers Crystal, and if you do need anything jst"
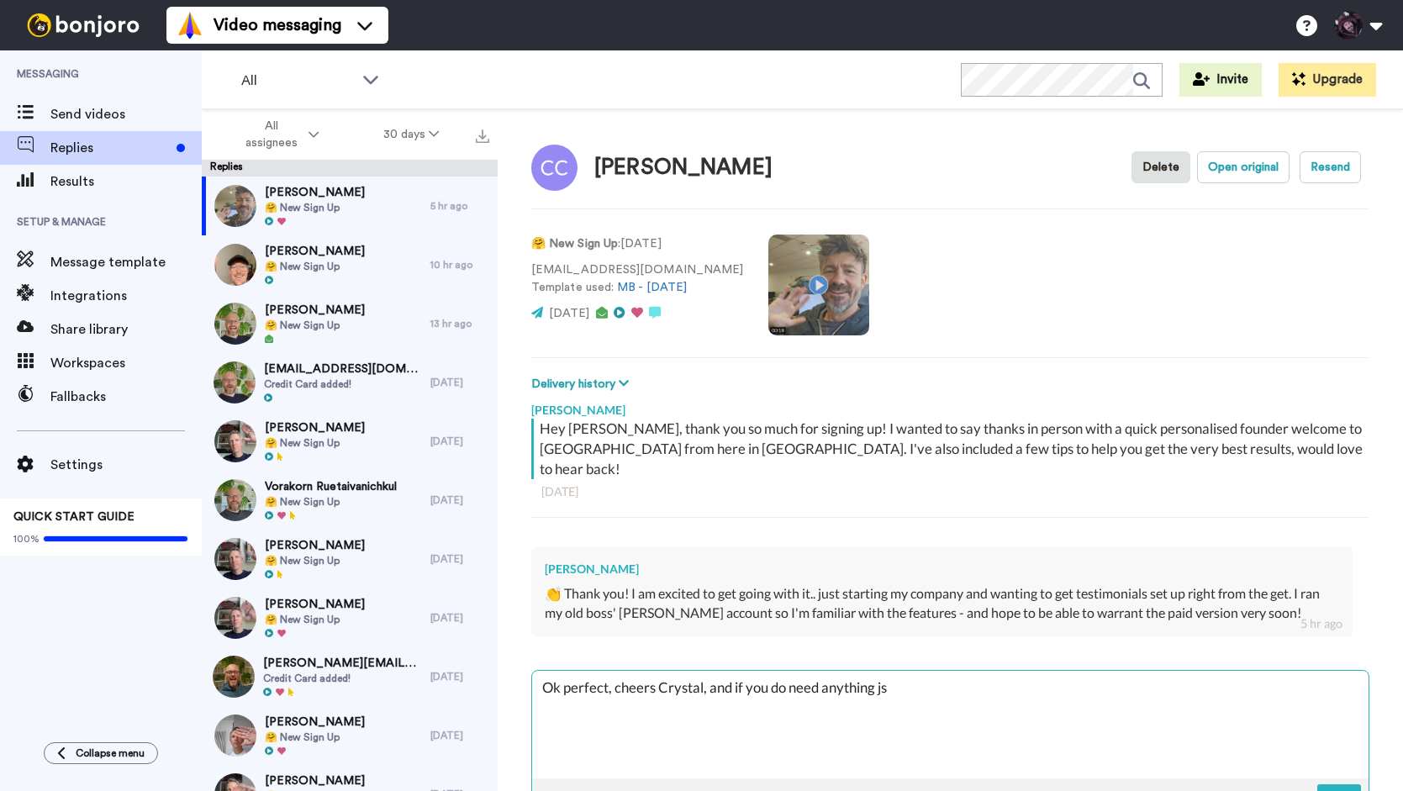
type textarea "x"
type textarea "Ok perfect, cheers Crystal, and if you do need anything js"
type textarea "x"
type textarea "Ok perfect, cheers Crystal, and if you do need anything j"
type textarea "x"
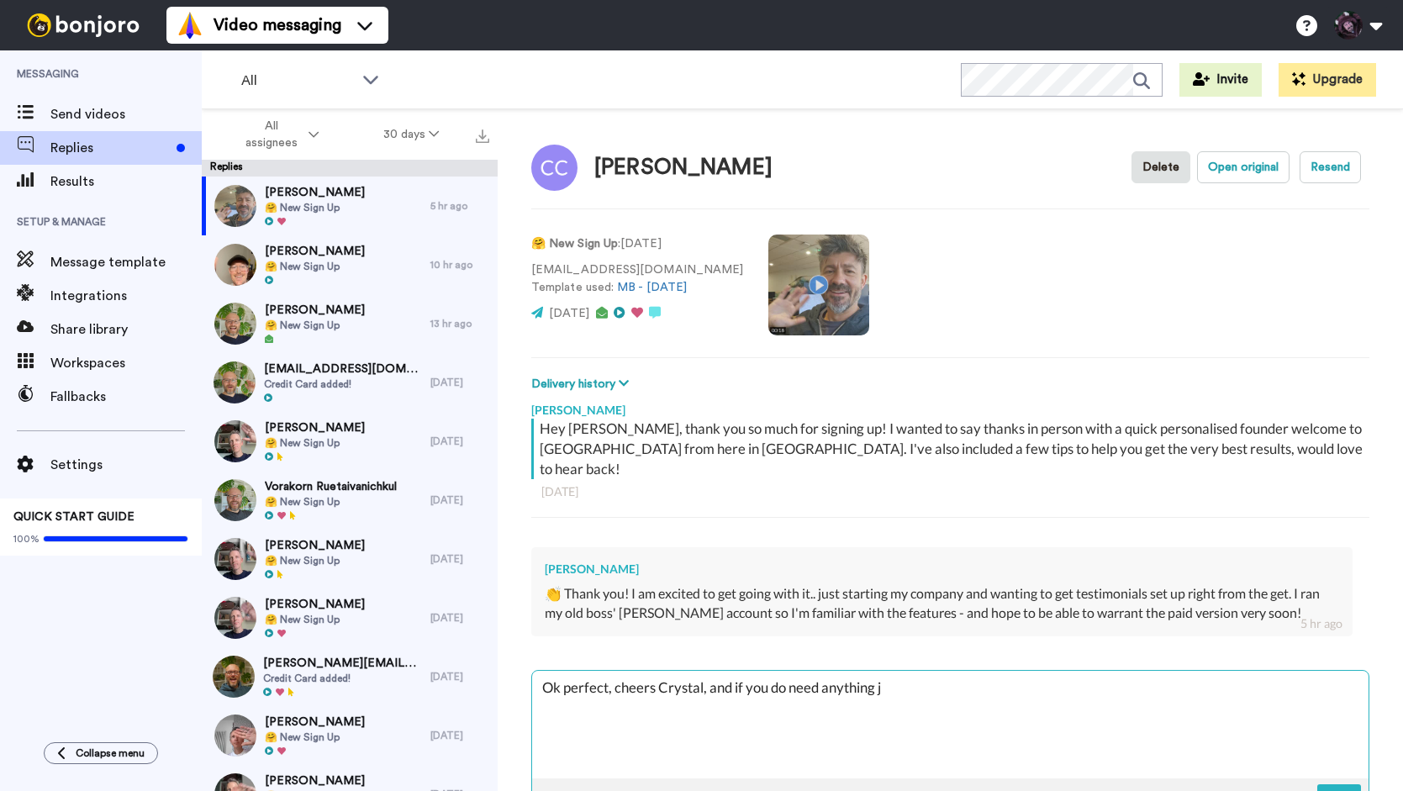
type textarea "Ok perfect, cheers Crystal, and if you do need anything ju"
type textarea "x"
type textarea "Ok perfect, cheers Crystal, and if you do need anything jus"
type textarea "x"
type textarea "Ok perfect, cheers Crystal, and if you do need anything just"
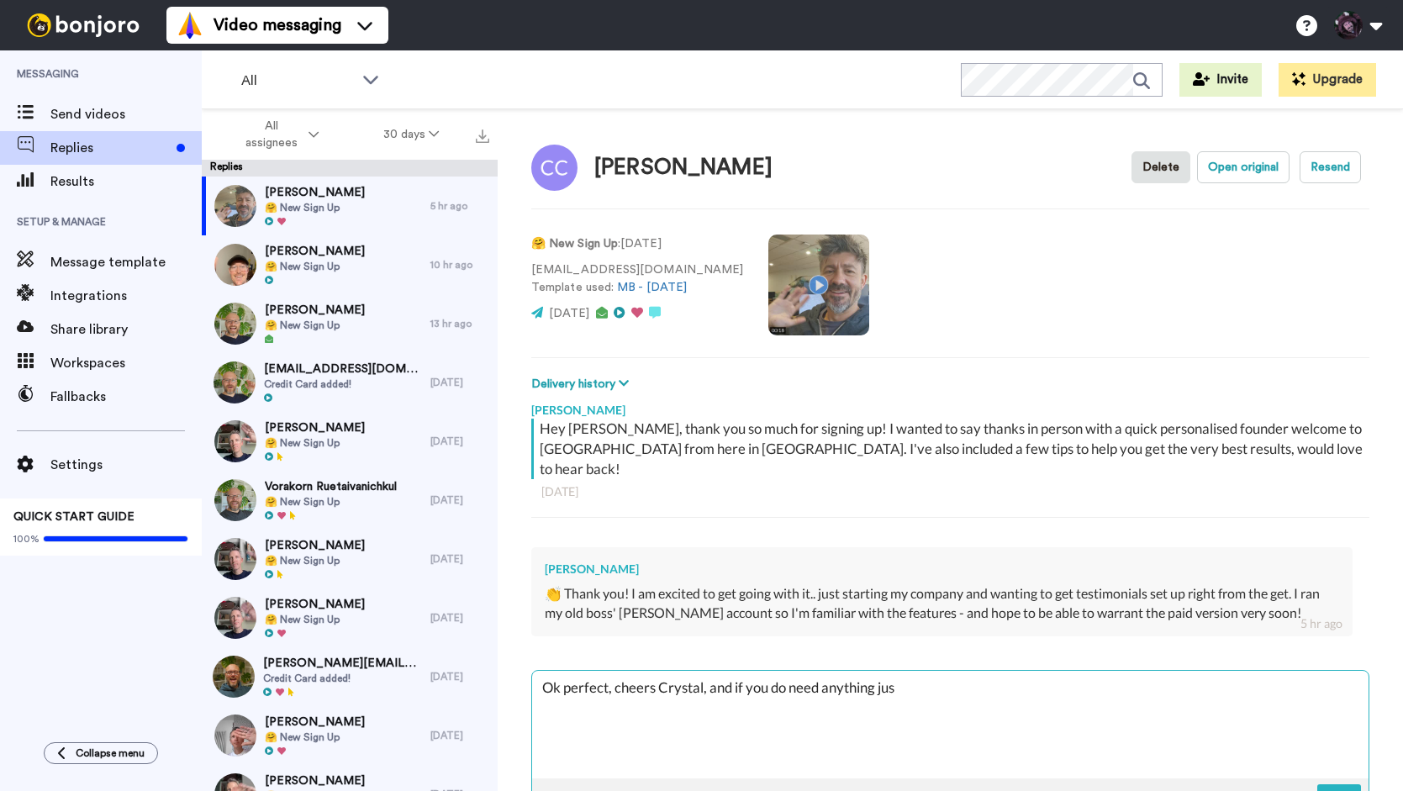
type textarea "x"
type textarea "Ok perfect, cheers Crystal, and if you do need anything just"
type textarea "x"
type textarea "Ok perfect, cheers Crystal, and if you do need anything just r"
type textarea "x"
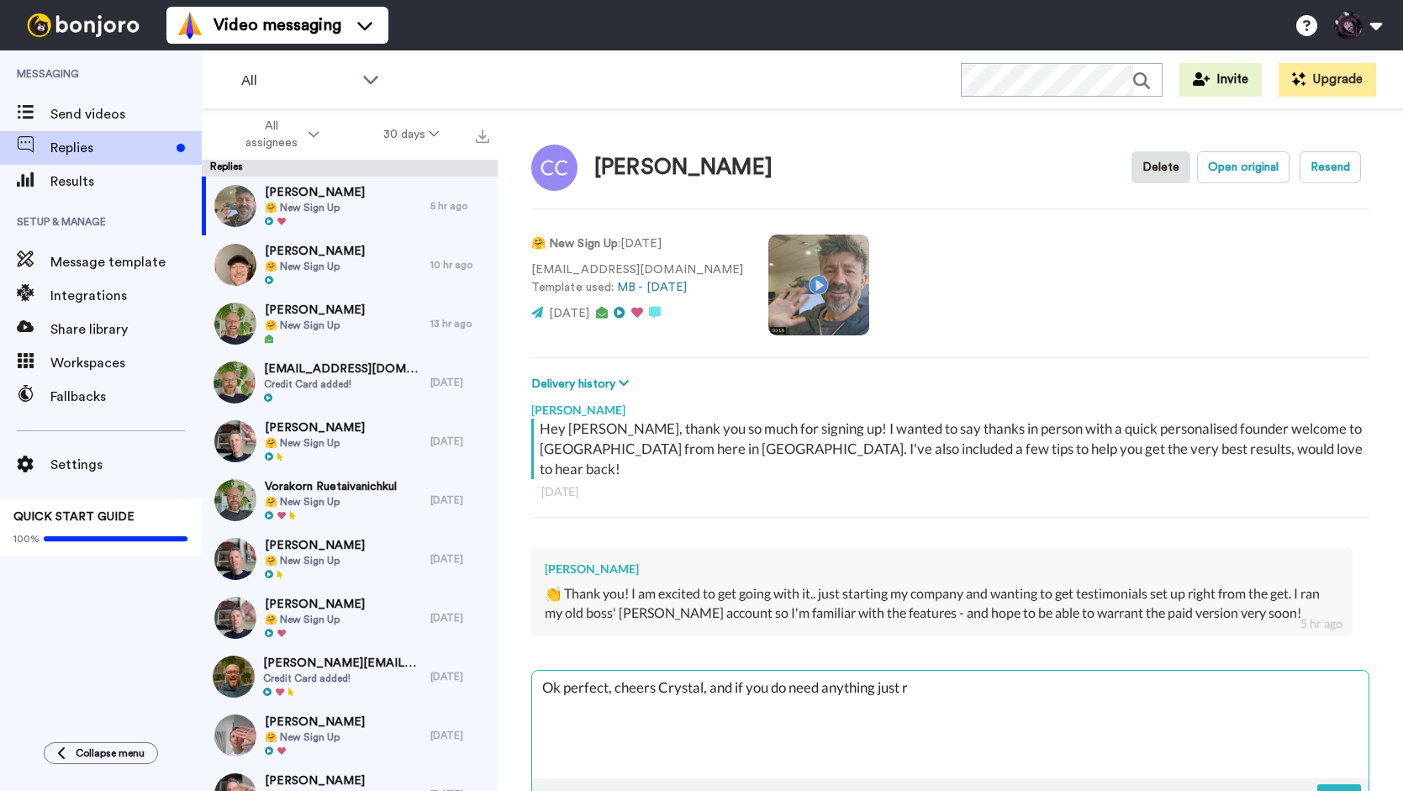
type textarea "Ok perfect, cheers Crystal, and if you do need anything just re"
type textarea "x"
type textarea "Ok perfect, cheers Crystal, and if you do need anything just rea"
type textarea "x"
type textarea "Ok perfect, cheers Crystal, and if you do need anything just reac"
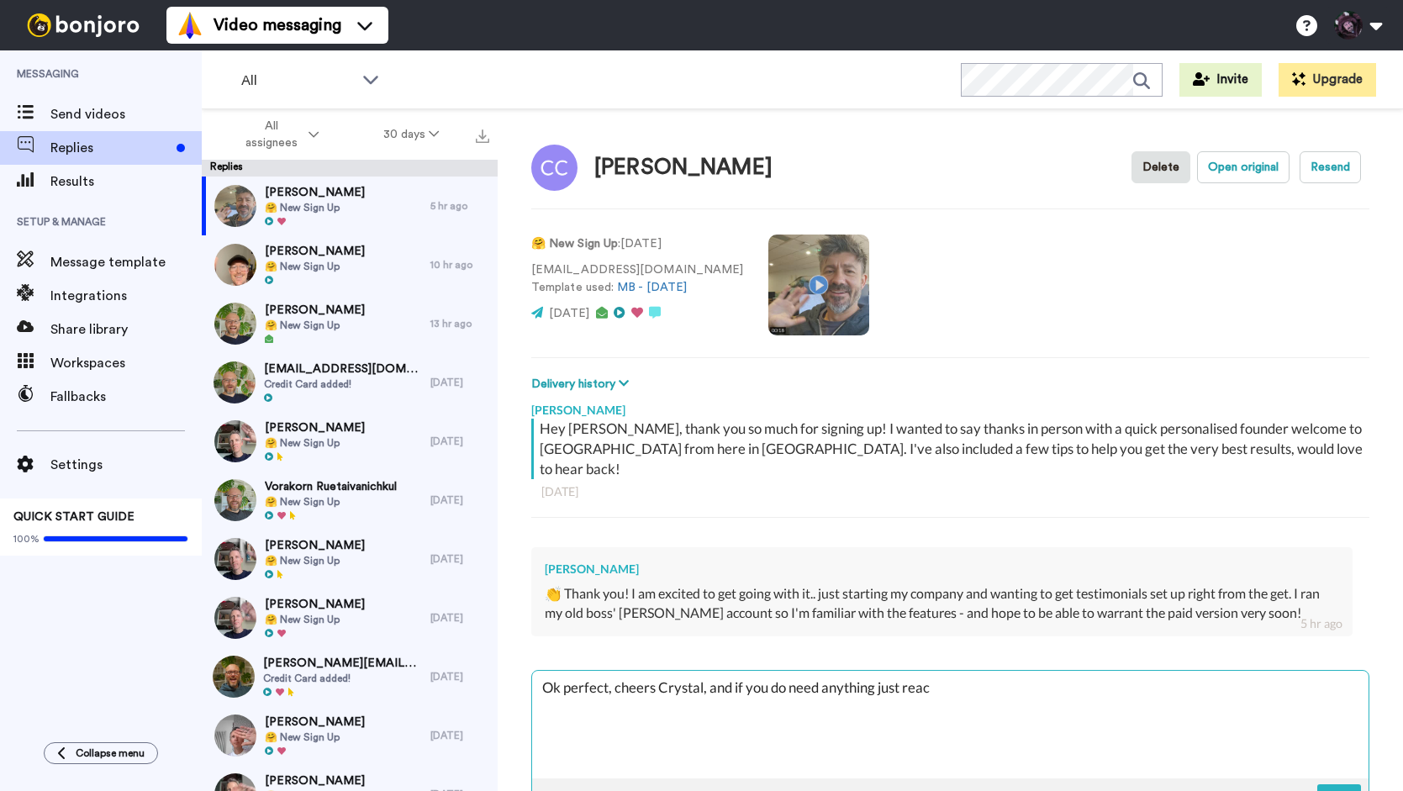
type textarea "x"
type textarea "Ok perfect, cheers Crystal, and if you do need anything just reach"
type textarea "x"
type textarea "Ok perfect, cheers Crystal, and if you do need anything just reach"
type textarea "x"
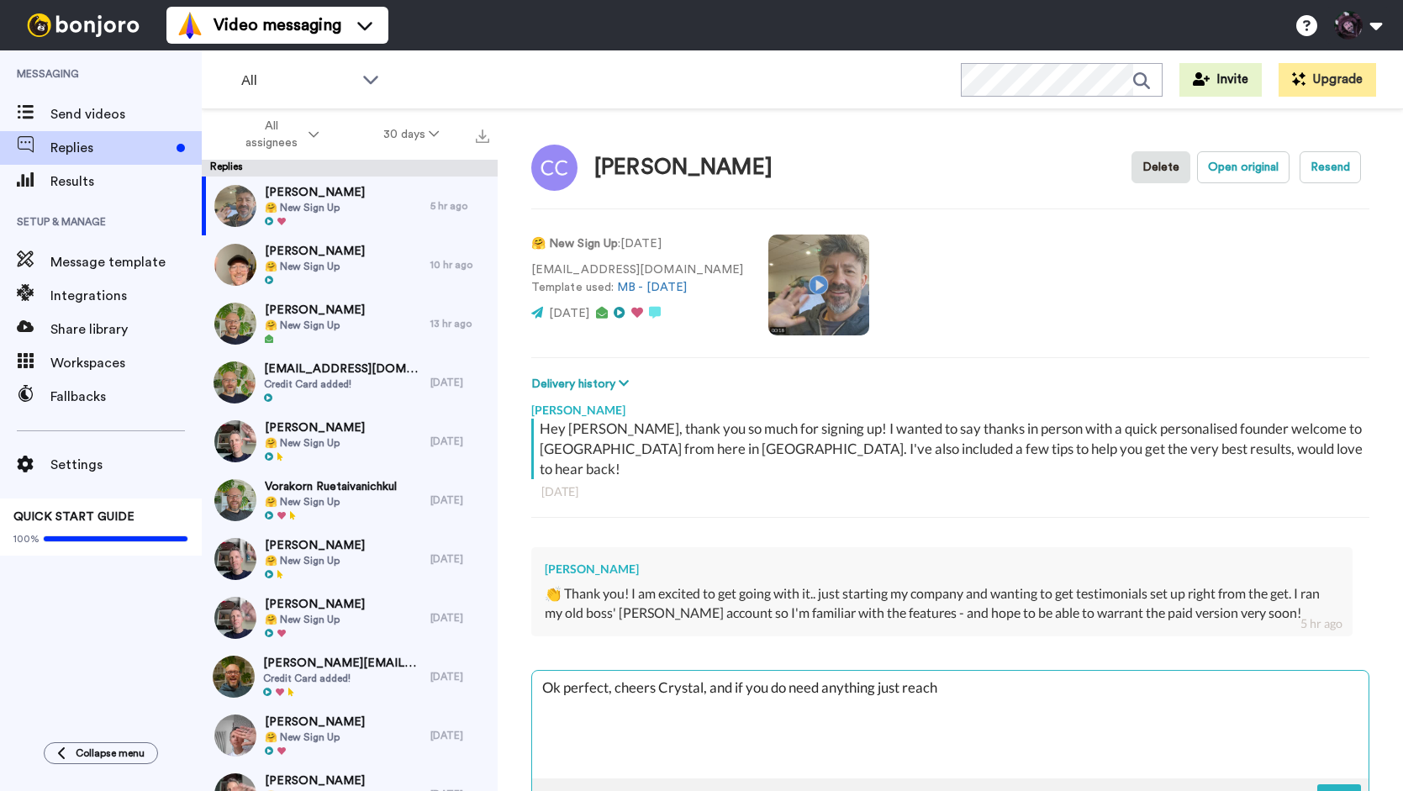
type textarea "Ok perfect, cheers Crystal, and if you do need anything just reach o"
type textarea "x"
type textarea "Ok perfect, cheers Crystal, and if you do need anything just reach ou"
type textarea "x"
type textarea "Ok perfect, cheers Crystal, and if you do need anything just reach out"
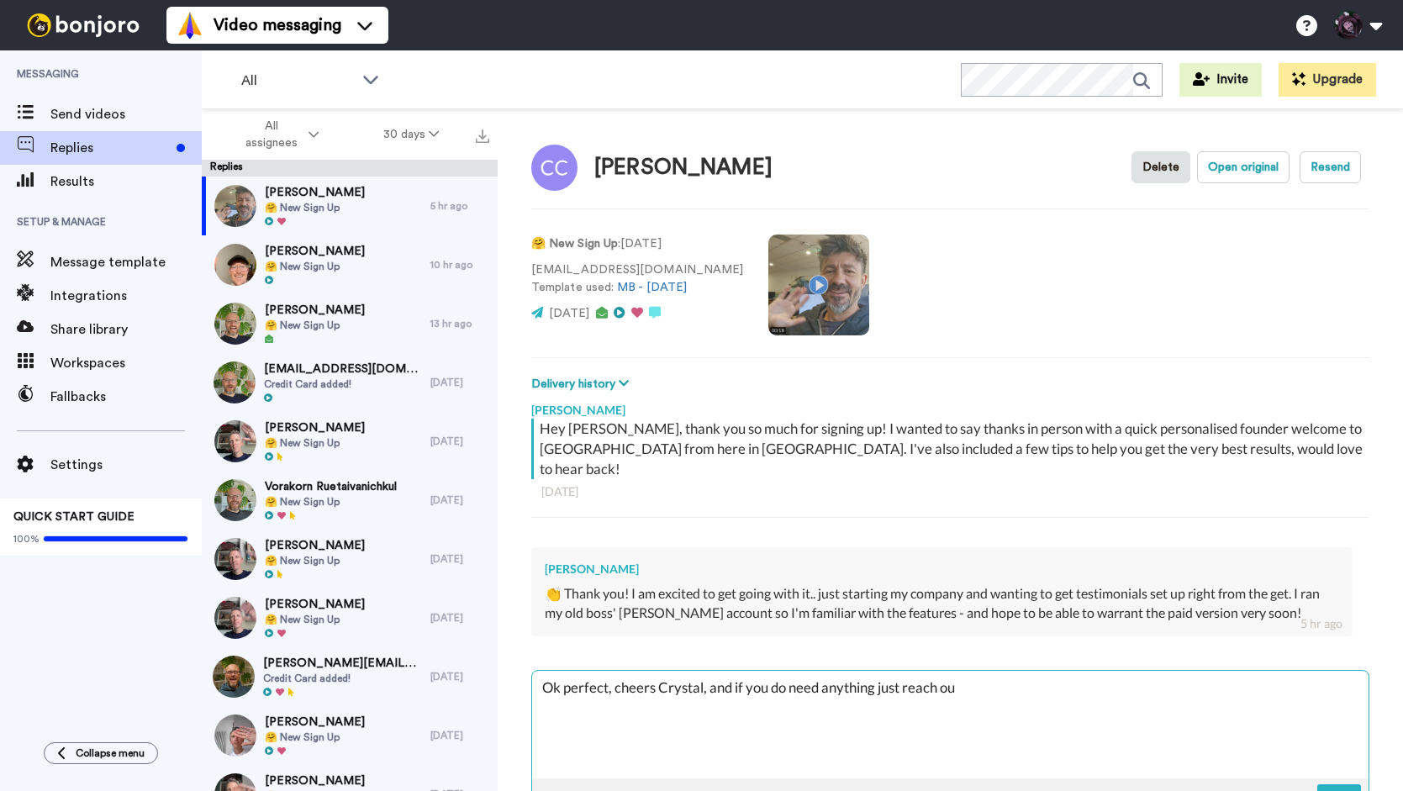
type textarea "x"
type textarea "Ok perfect, cheers Crystal, and if you do need anything just reach out"
type textarea "x"
type textarea "Ok perfect, cheers Crystal, and if you do need anything just reach out c"
type textarea "x"
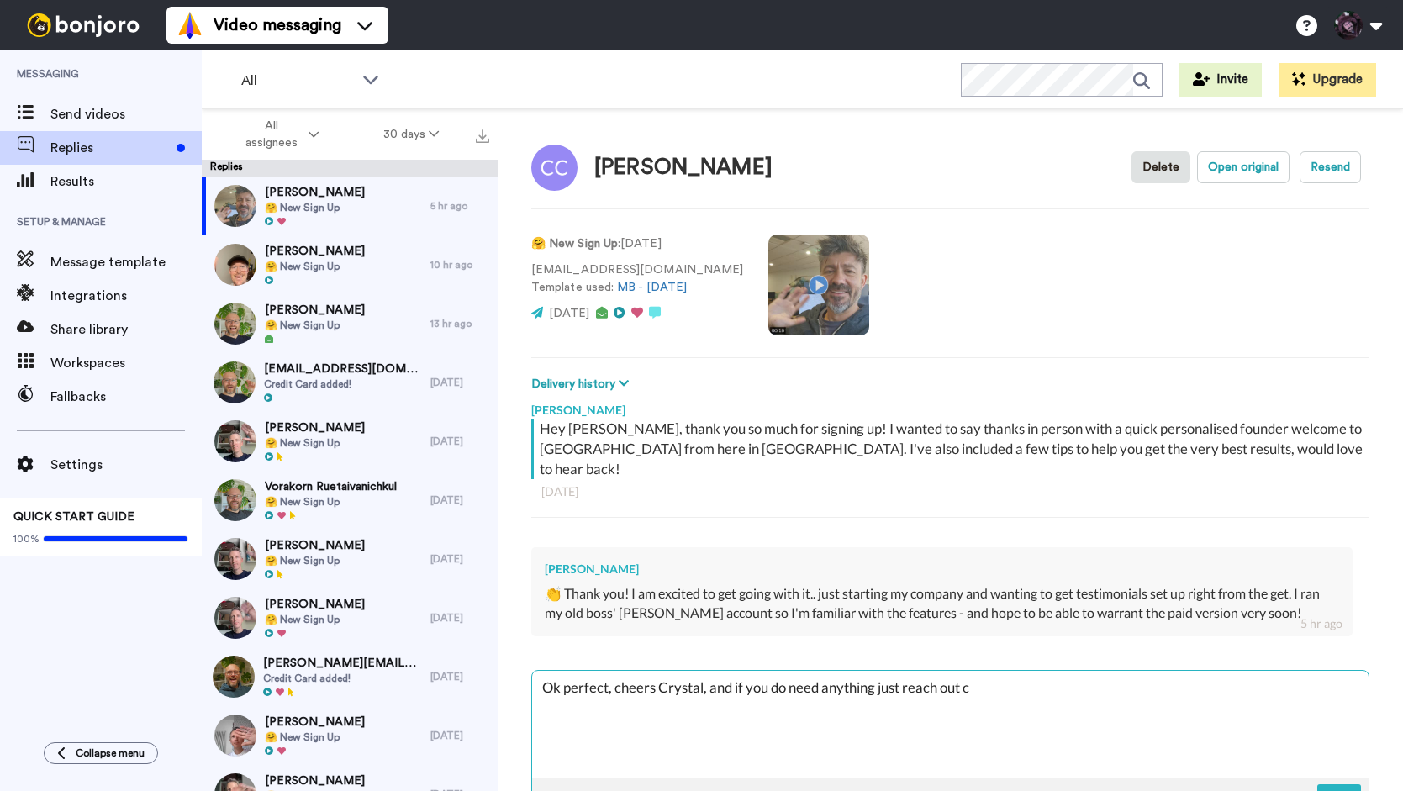
type textarea "Ok perfect, cheers Crystal, and if you do need anything just reach out ch"
type textarea "x"
type textarea "Ok perfect, cheers Crystal, and if you do need anything just reach out che"
type textarea "x"
type textarea "Ok perfect, cheers Crystal, and if you do need anything just reach out chee"
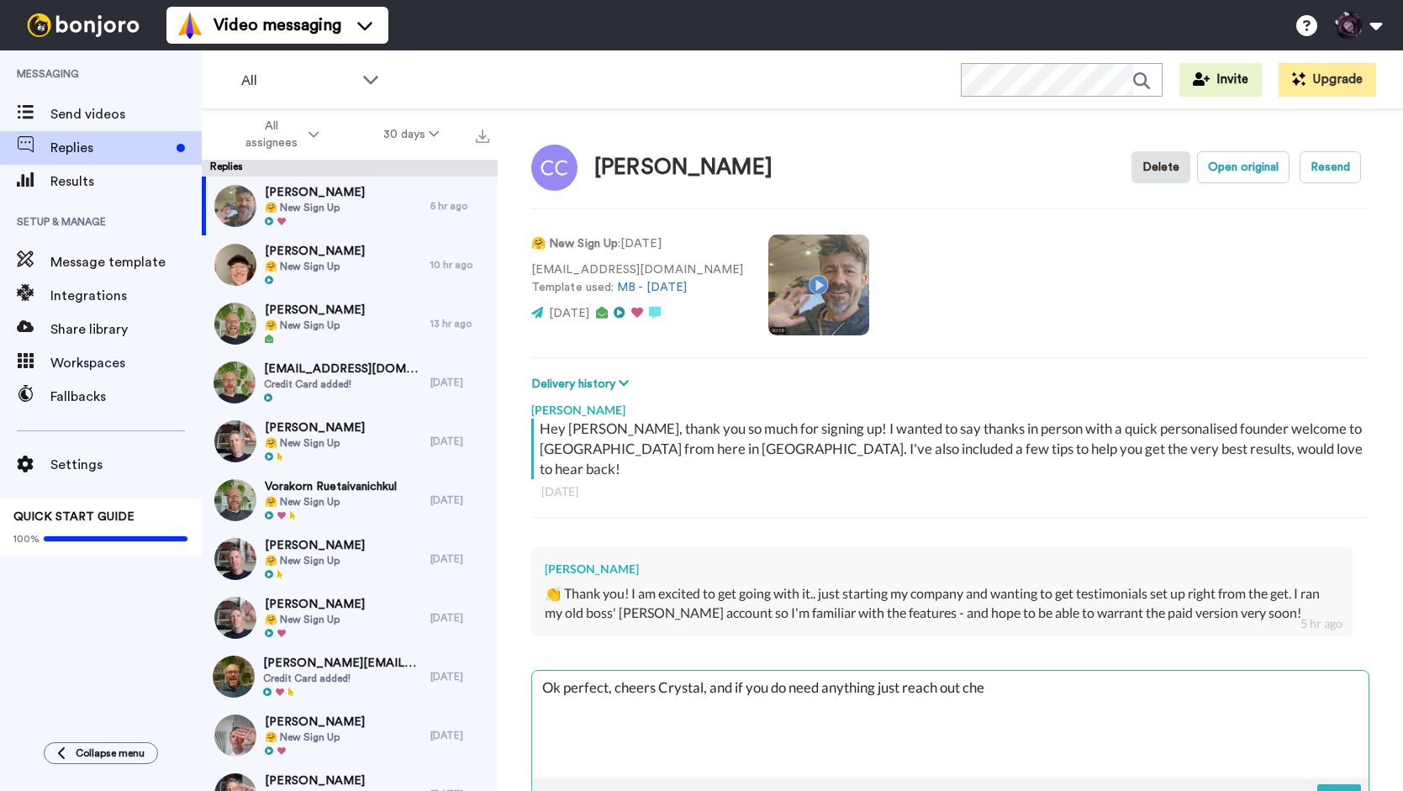
type textarea "x"
type textarea "Ok perfect, cheers Crystal, and if you do need anything just reach out cheer"
type textarea "x"
type textarea "Ok perfect, cheers Crystal, and if you do need anything just reach out cheers"
type textarea "x"
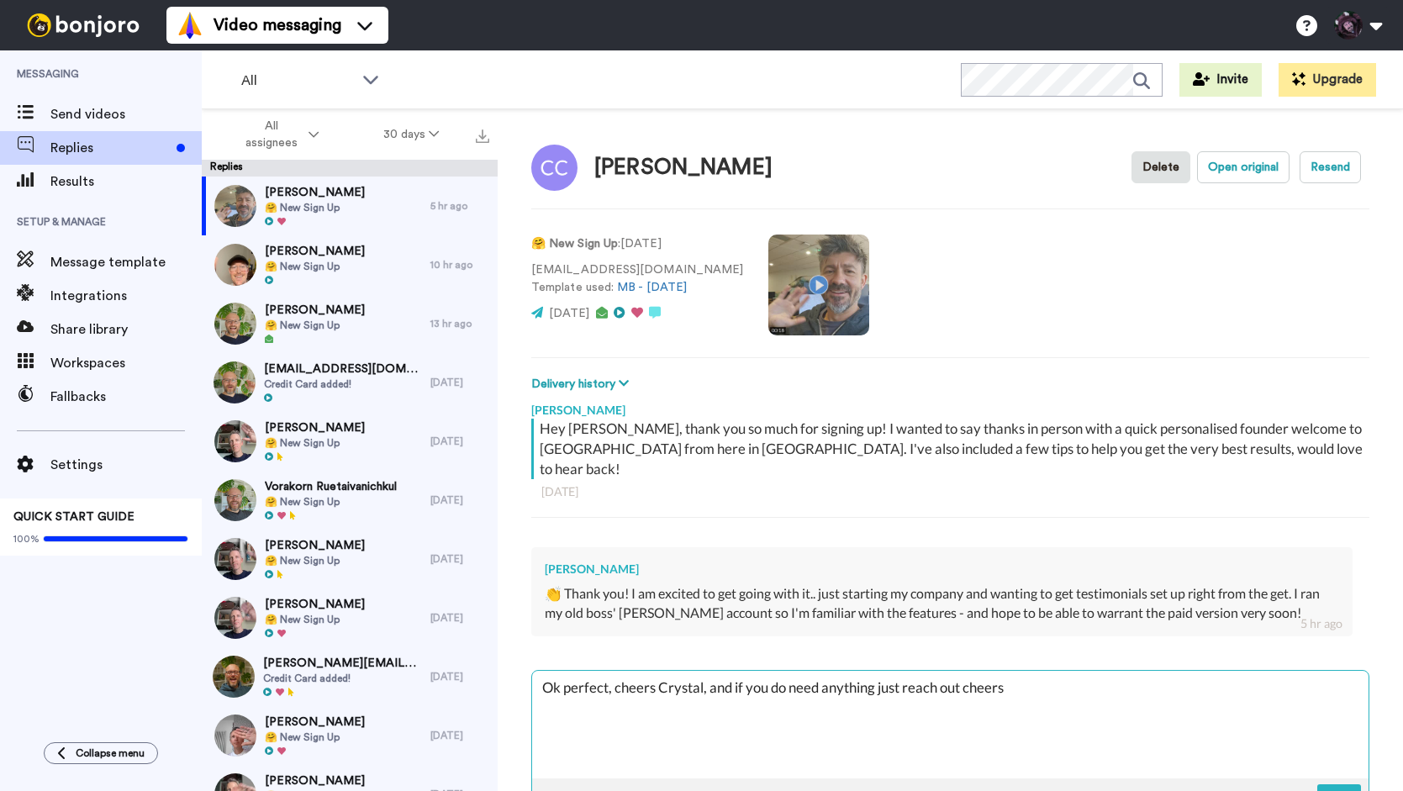
type textarea "Ok perfect, cheers Crystal, and if you do need anything just reach out cheers!"
type textarea "x"
type textarea "Ok perfect, cheers Crystal, and if you do need anything just reach out cheers!"
type textarea "x"
type textarea "Ok perfect, cheers Crystal, and if you do need anything just reach out cheers!"
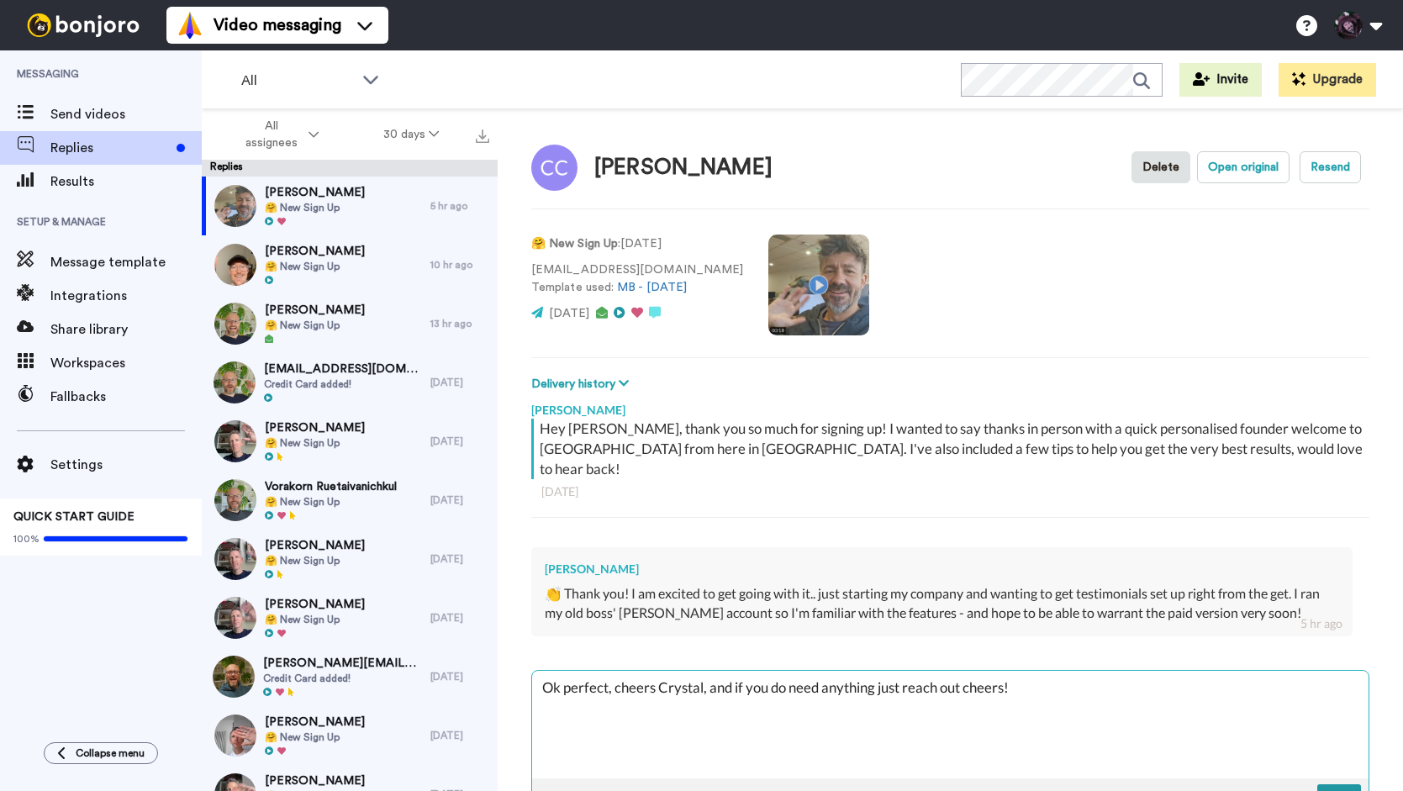
click at [1346, 790] on img at bounding box center [1340, 797] width 18 height 13
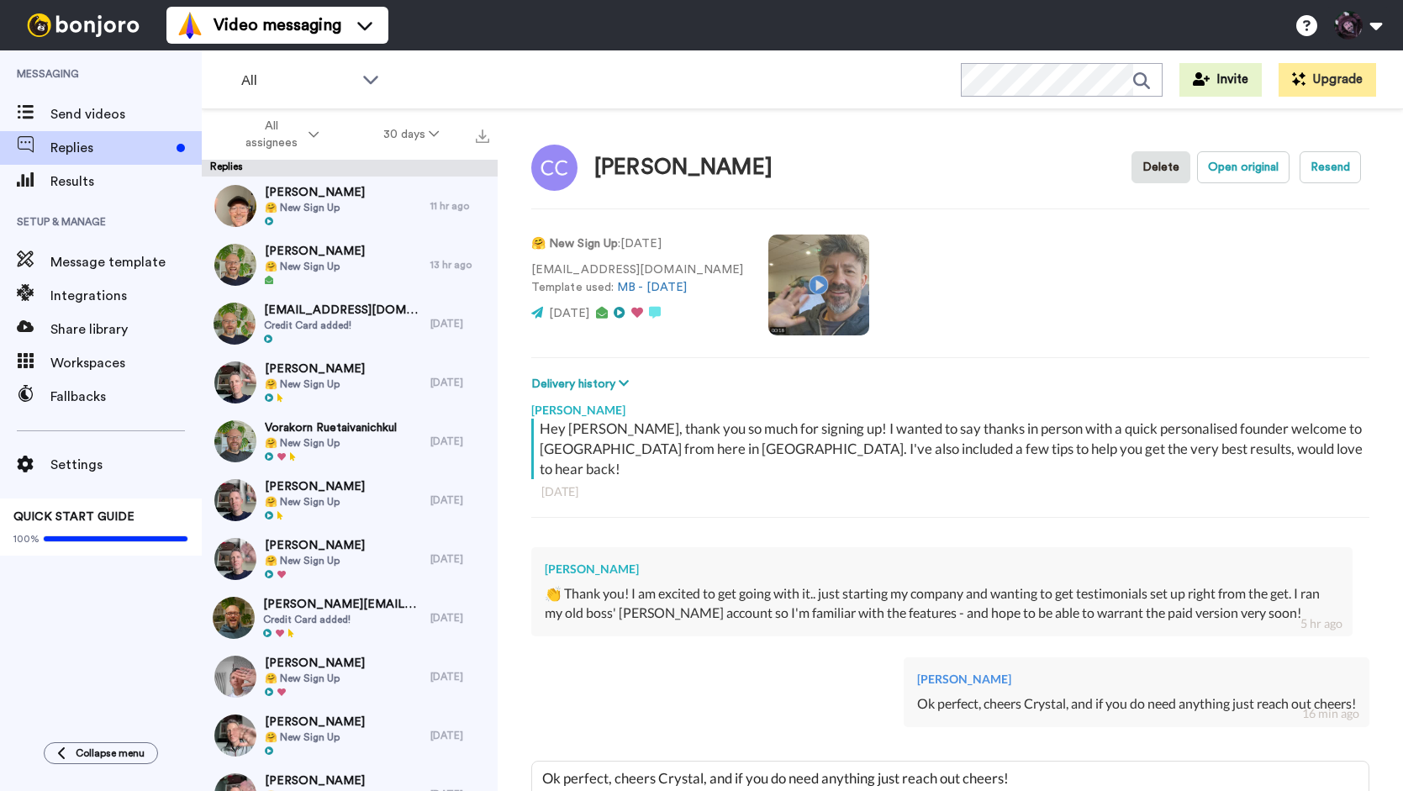
type textarea "x"
